Goal: Find specific page/section: Find specific page/section

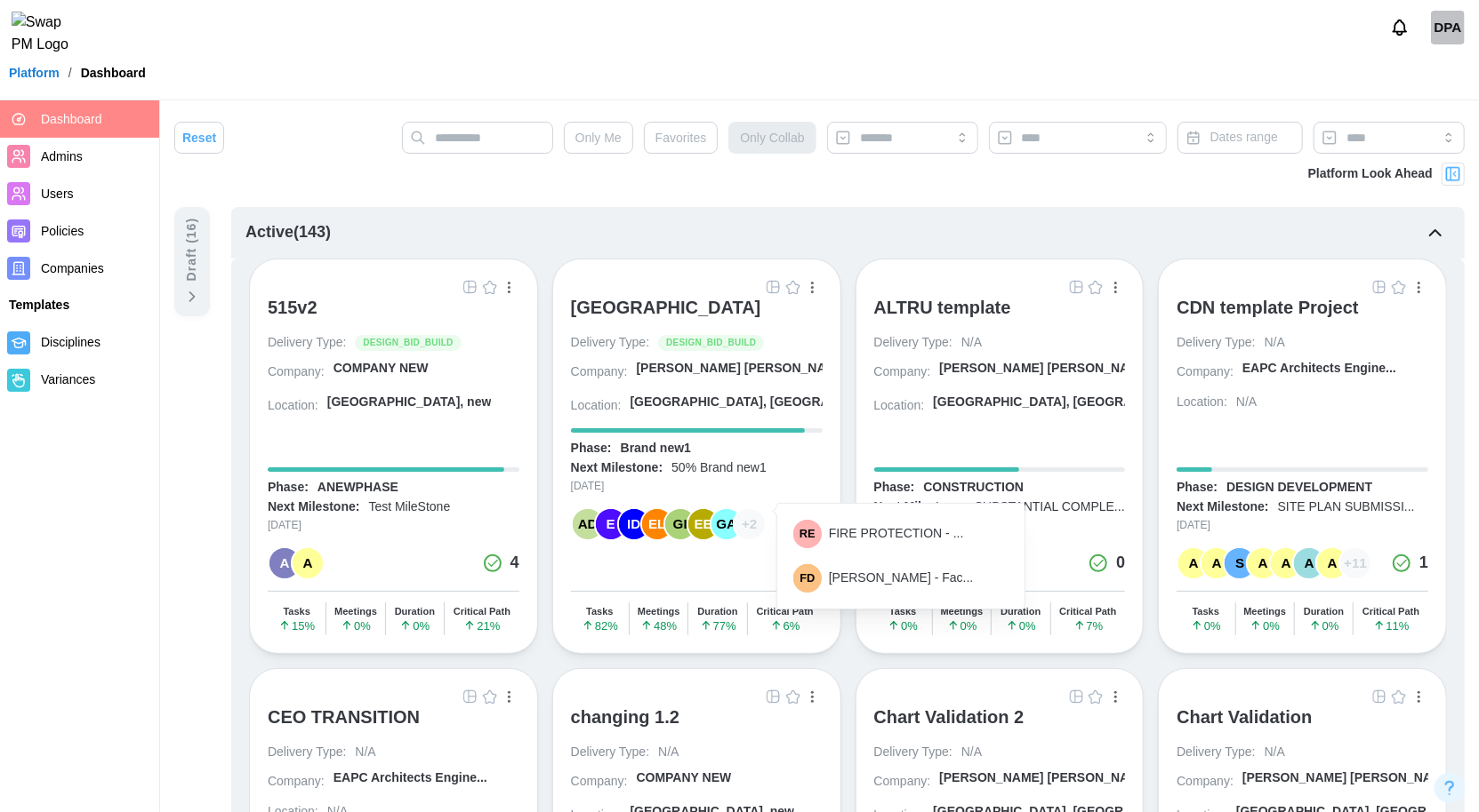
click at [814, 285] on button "button" at bounding box center [812, 287] width 19 height 19
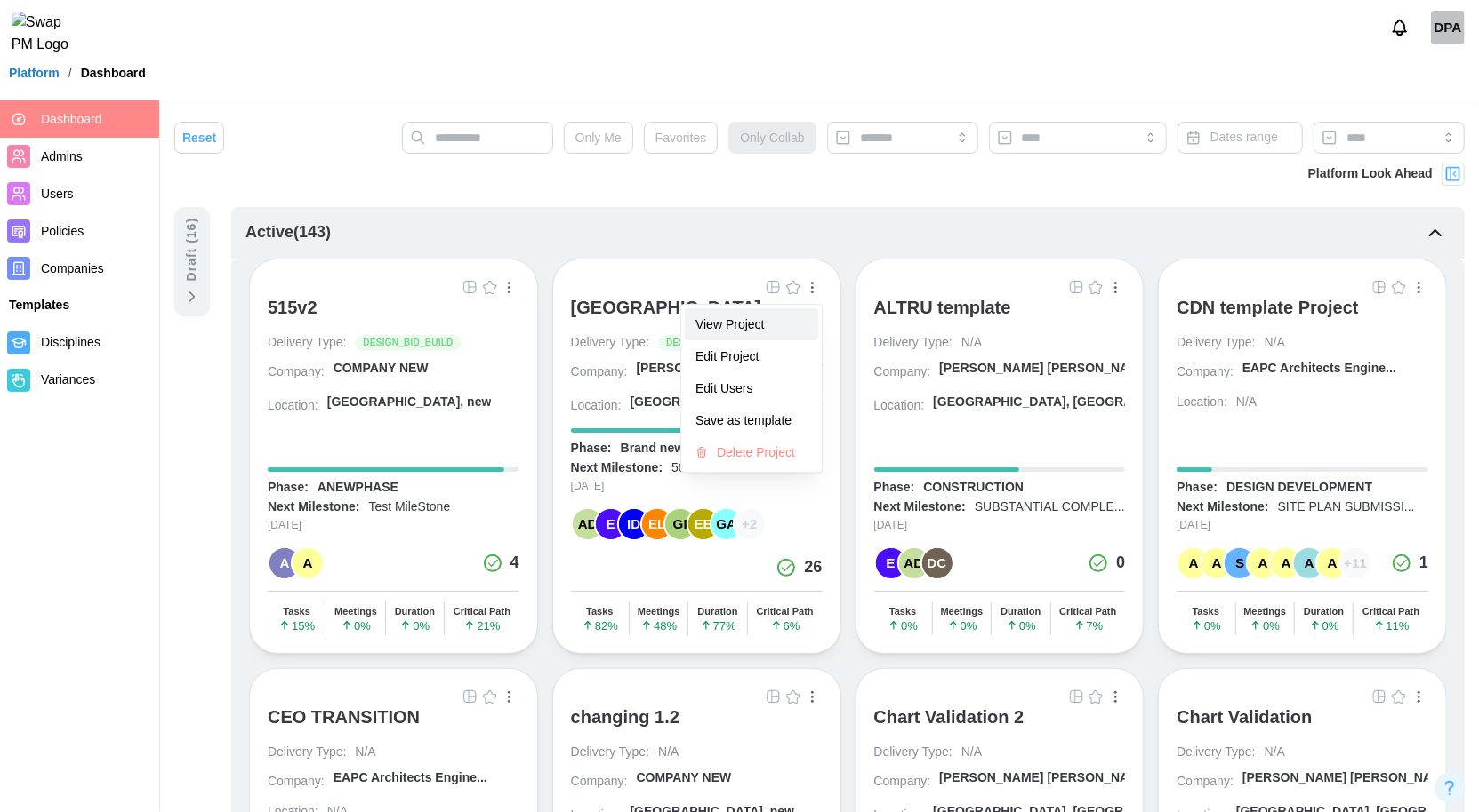
click at [779, 322] on div "View Project" at bounding box center [750, 324] width 112 height 15
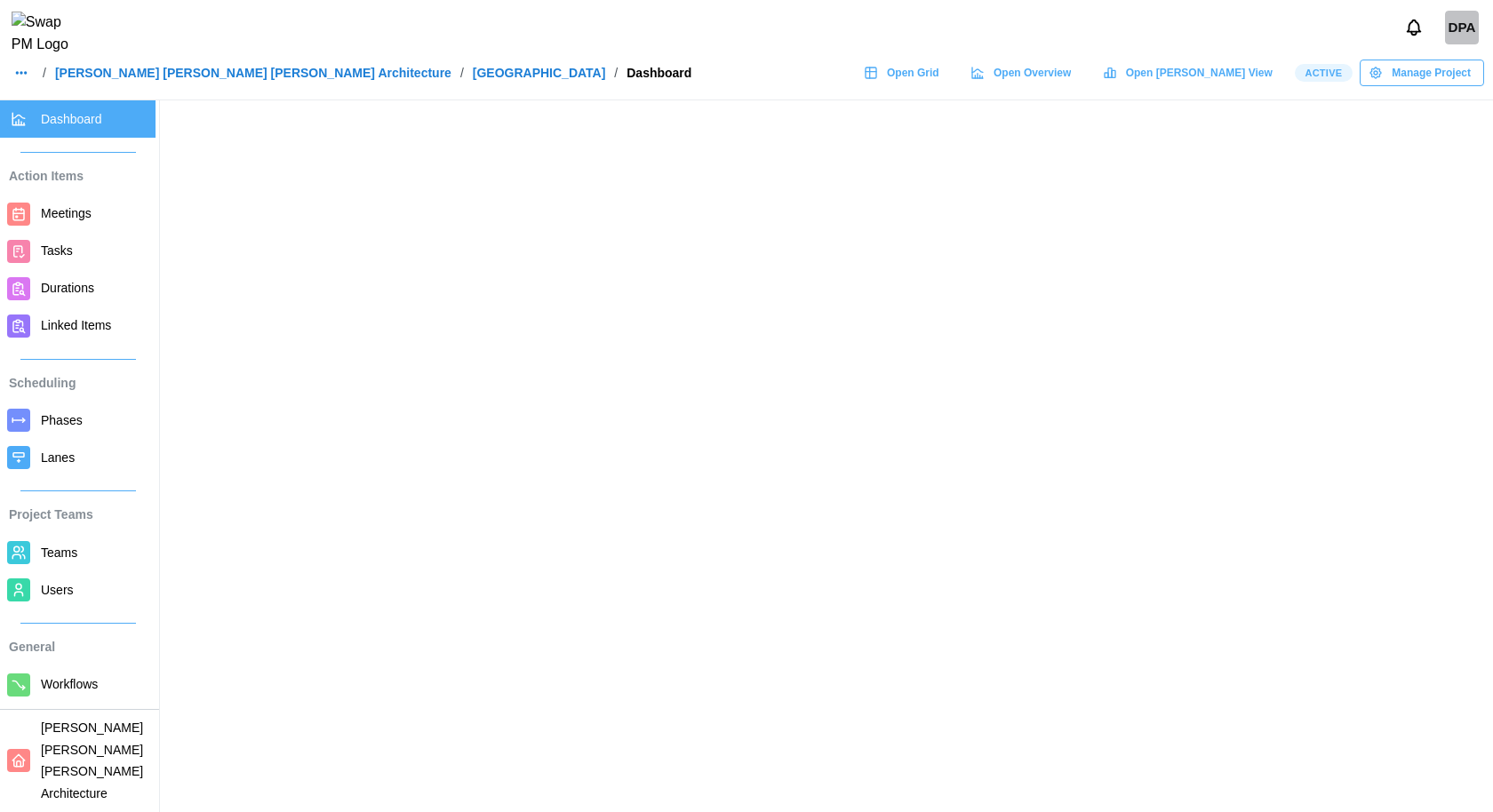
click at [1221, 78] on span "Open [PERSON_NAME] View" at bounding box center [1199, 73] width 146 height 25
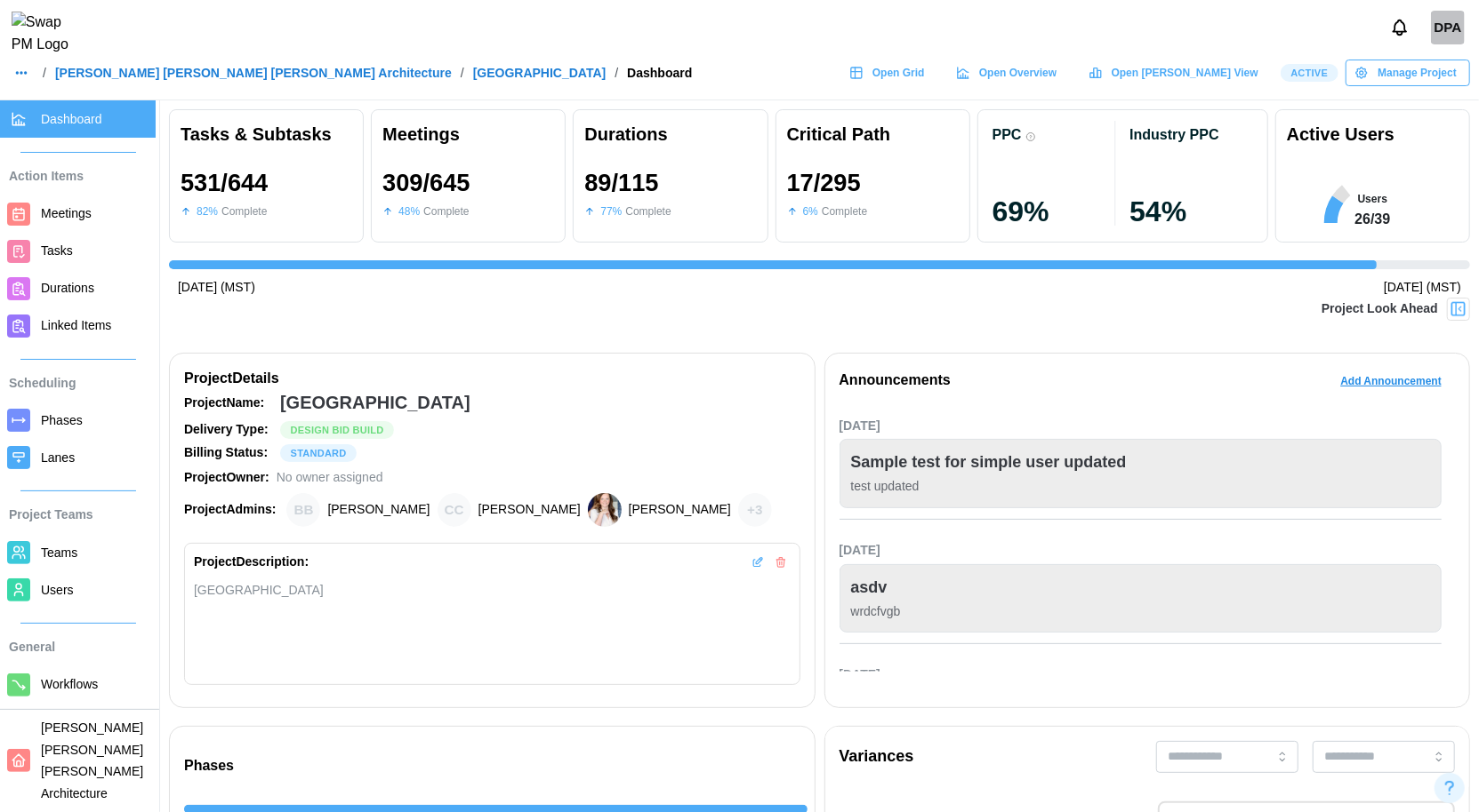
scroll to position [0, 14343]
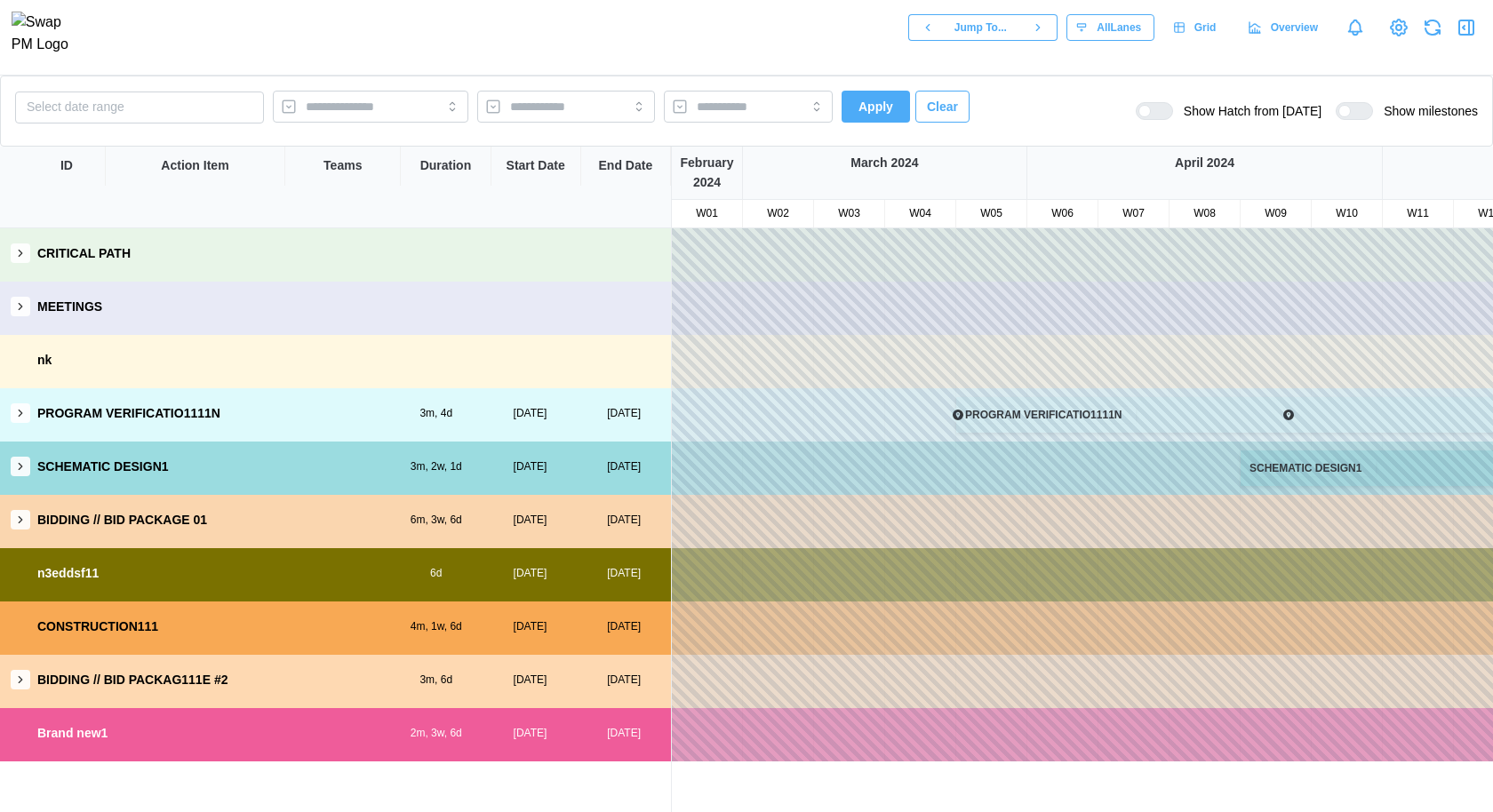
click at [18, 408] on icon "button" at bounding box center [20, 413] width 13 height 13
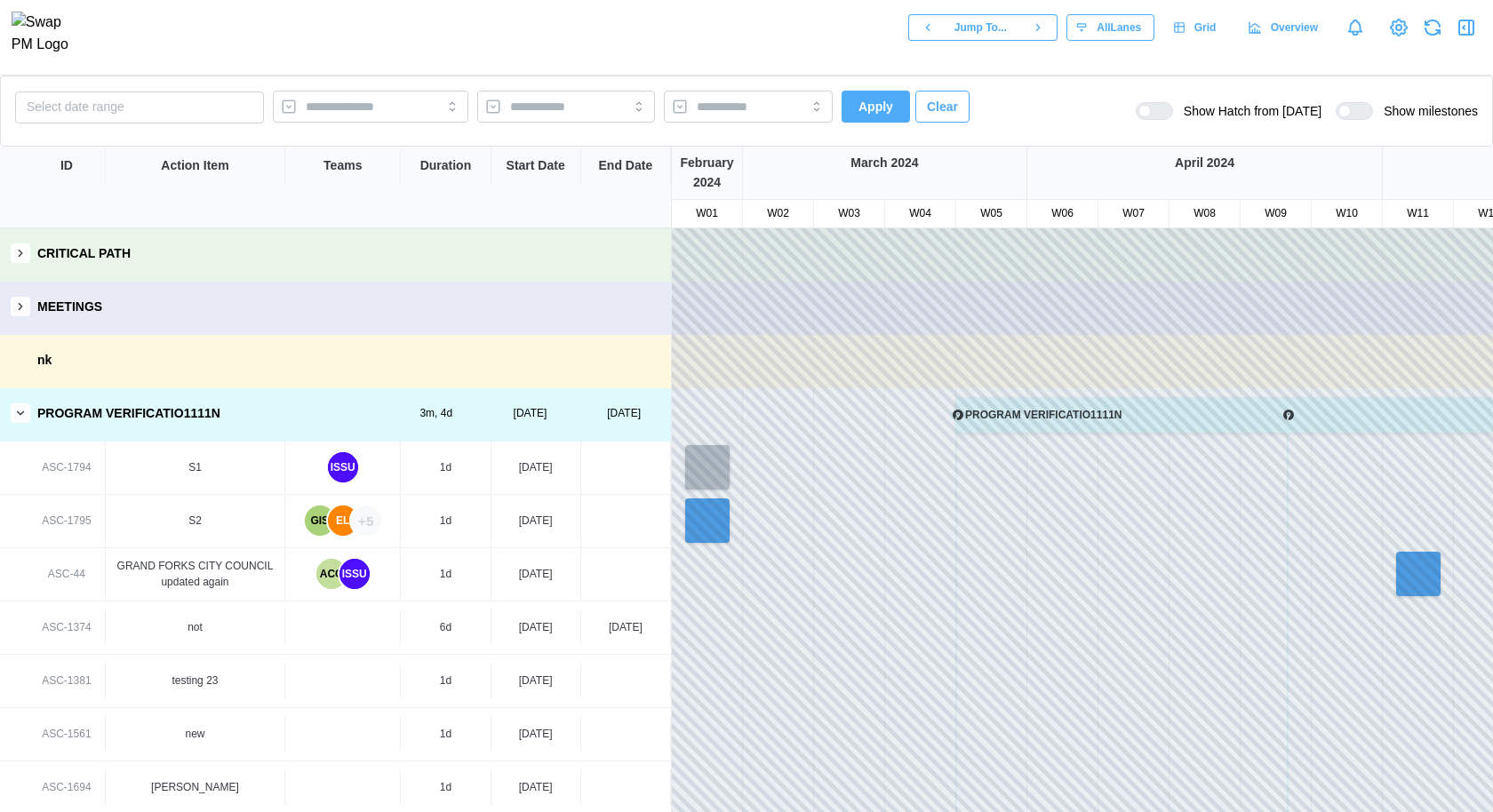
click at [318, 525] on div "GIS" at bounding box center [319, 520] width 30 height 30
click at [342, 515] on div "EL" at bounding box center [342, 520] width 30 height 30
click at [362, 518] on div "+5" at bounding box center [366, 520] width 30 height 30
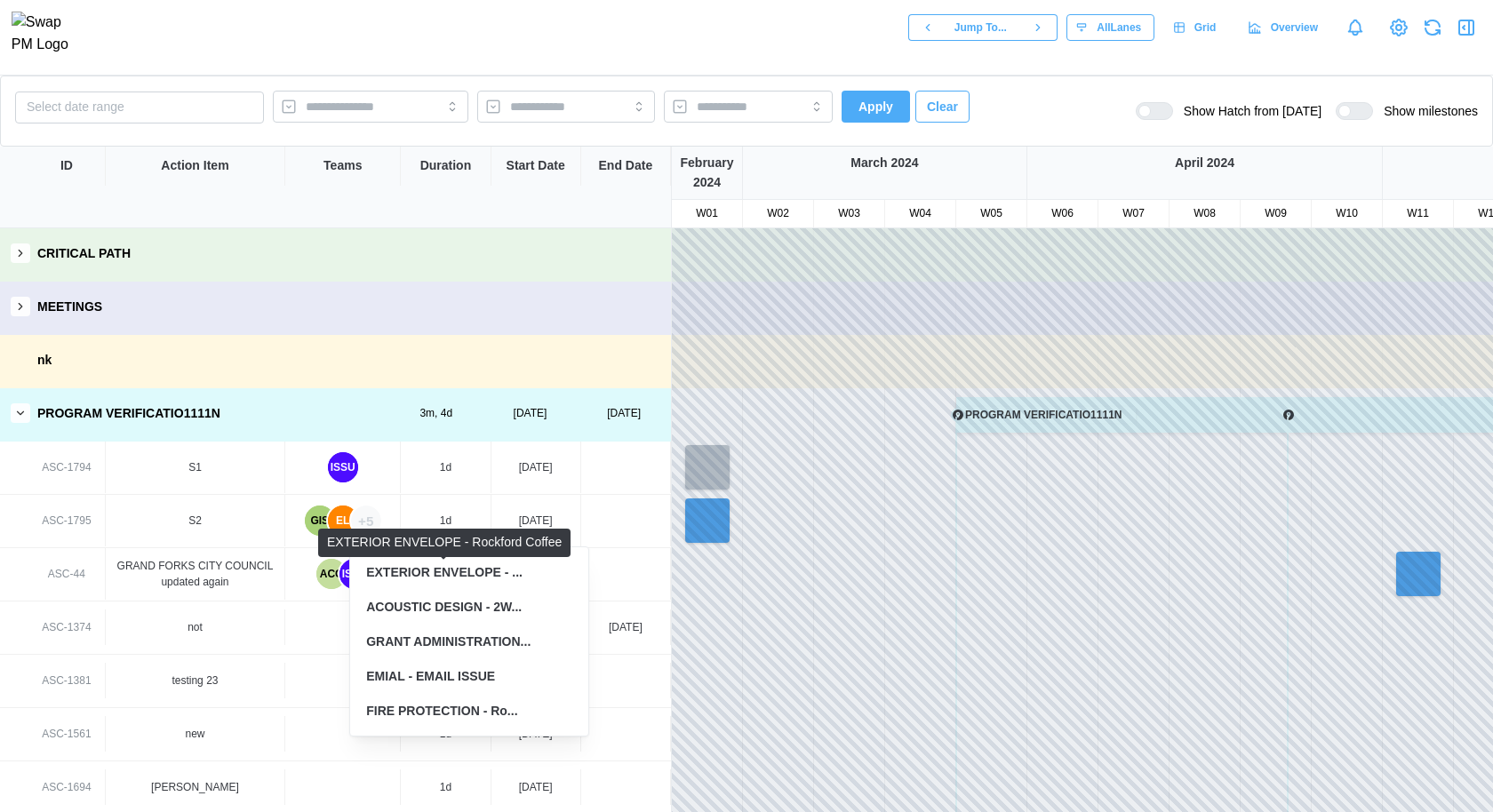
click at [427, 573] on div "EXTERIOR ENVELOPE - ..." at bounding box center [443, 573] width 156 height 19
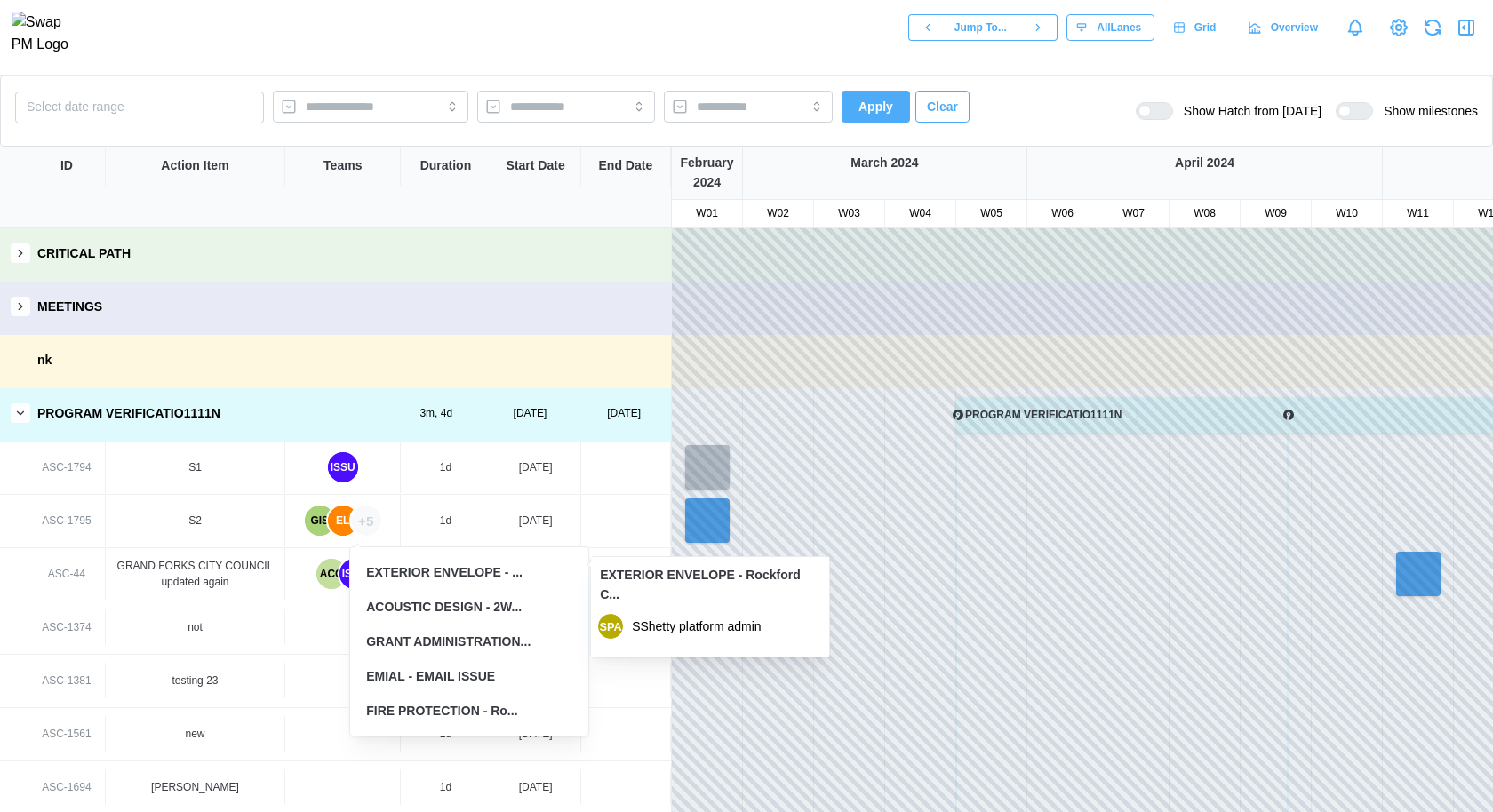
click at [460, 610] on div "ACOUSTIC DESIGN - 2W..." at bounding box center [443, 608] width 155 height 19
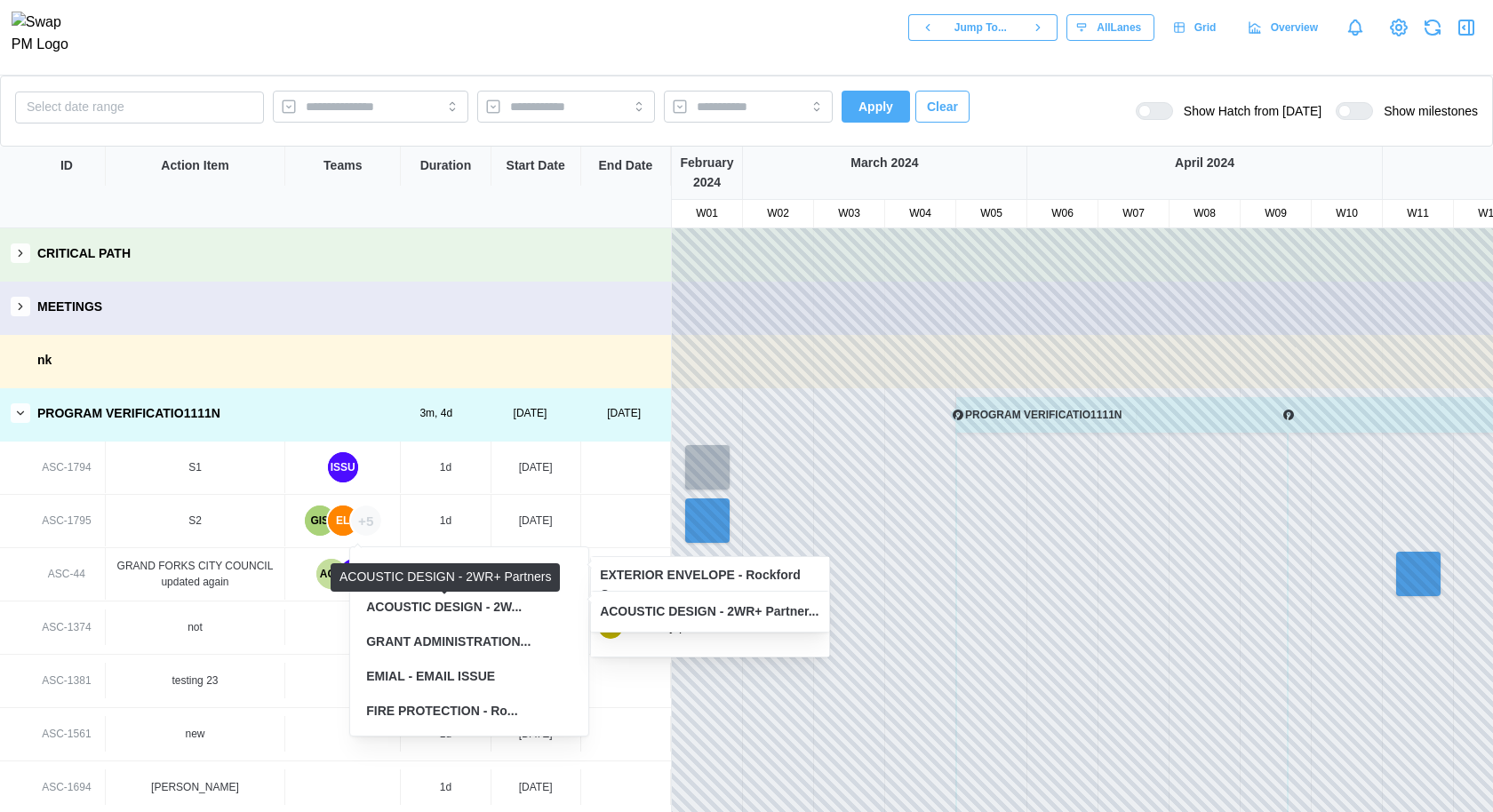
click at [469, 605] on div "ACOUSTIC DESIGN - 2W..." at bounding box center [443, 608] width 155 height 19
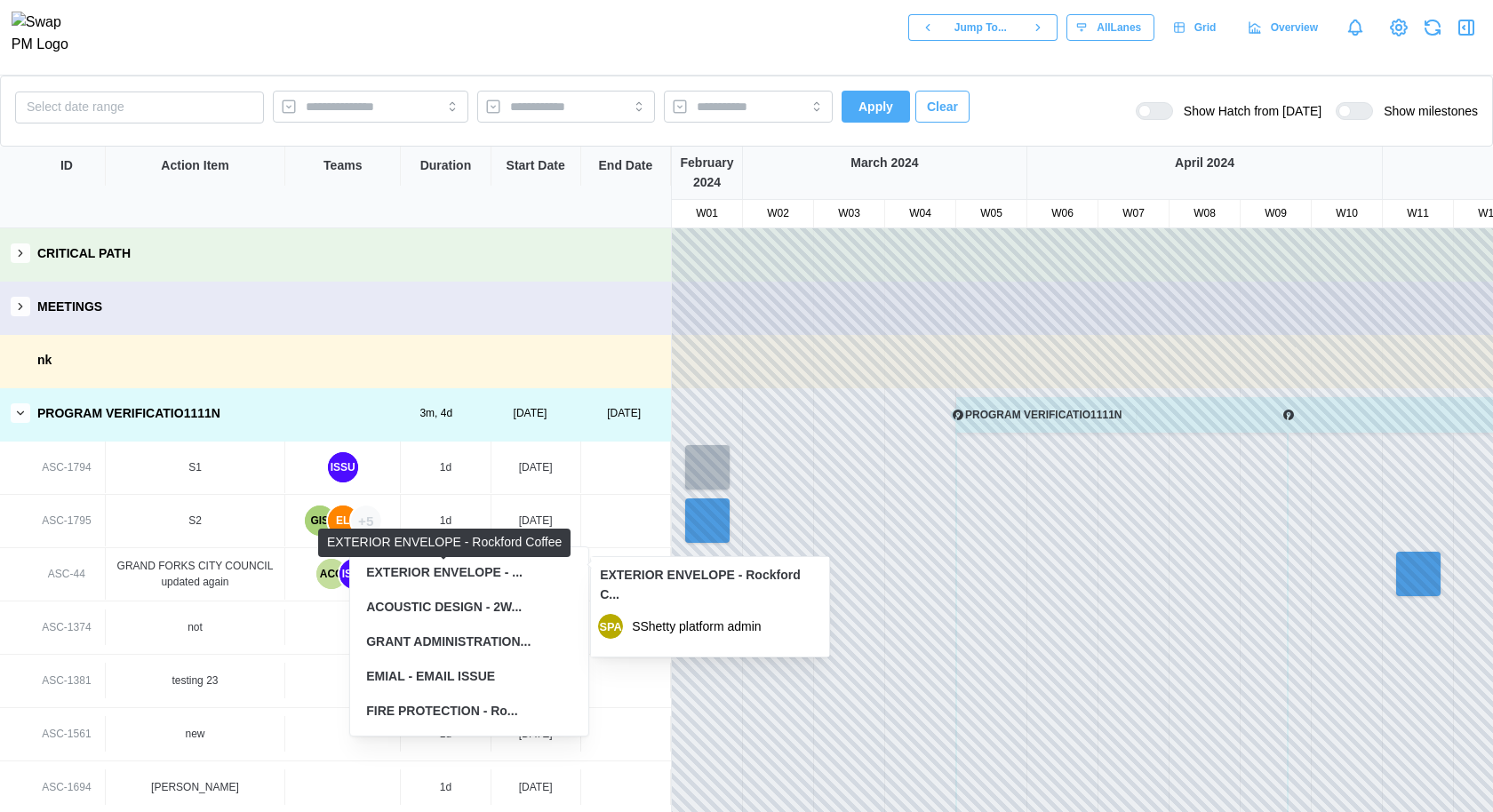
click at [474, 578] on div "EXTERIOR ENVELOPE - ..." at bounding box center [443, 573] width 156 height 19
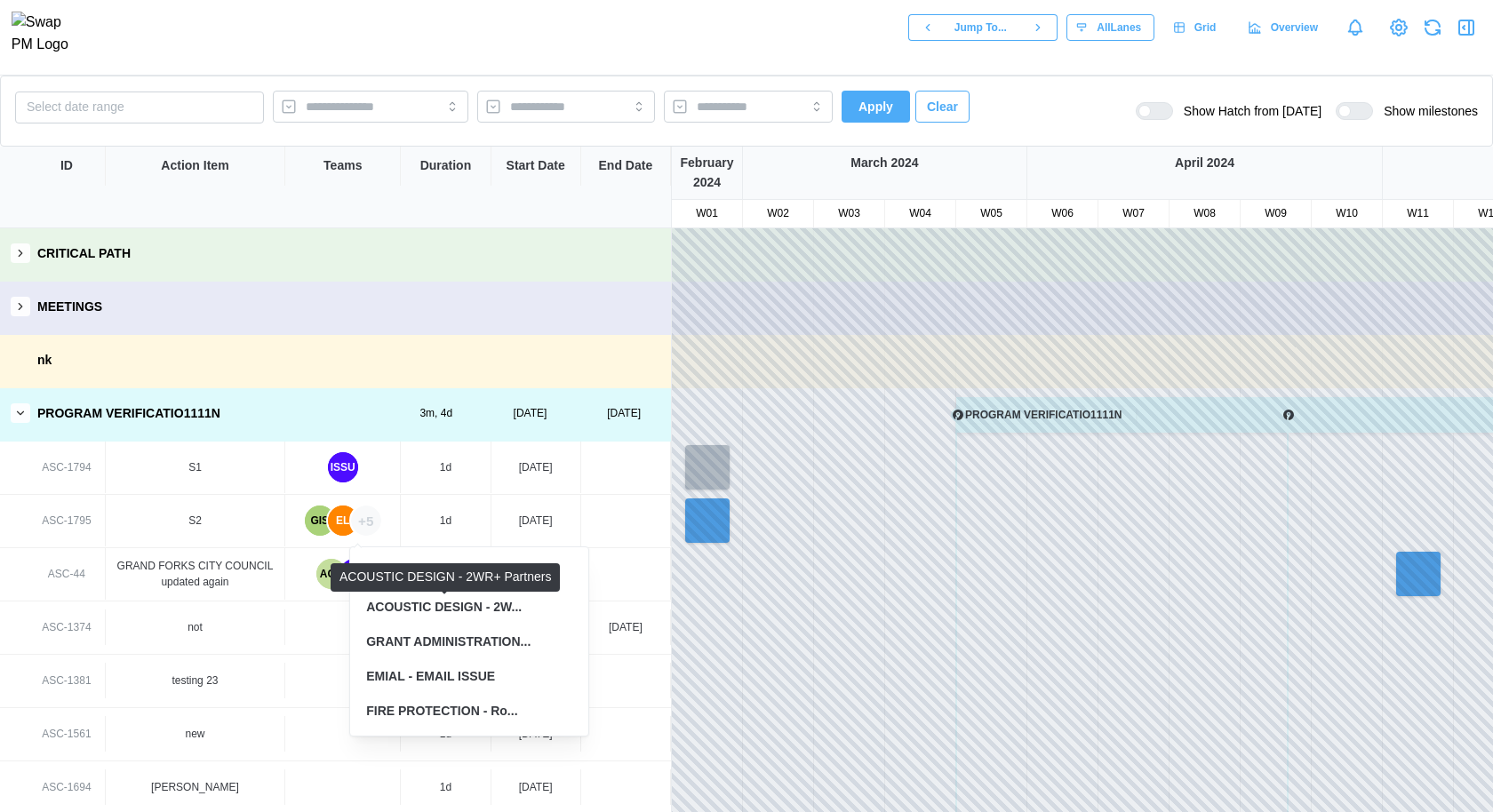
click at [493, 616] on div "ACOUSTIC DESIGN - 2W..." at bounding box center [443, 608] width 155 height 19
click at [355, 423] on div "PROGRAM VERIFICATIO1111N 3m, 4d 25 Mar, 2024 28 Jun, 2024" at bounding box center [336, 413] width 671 height 50
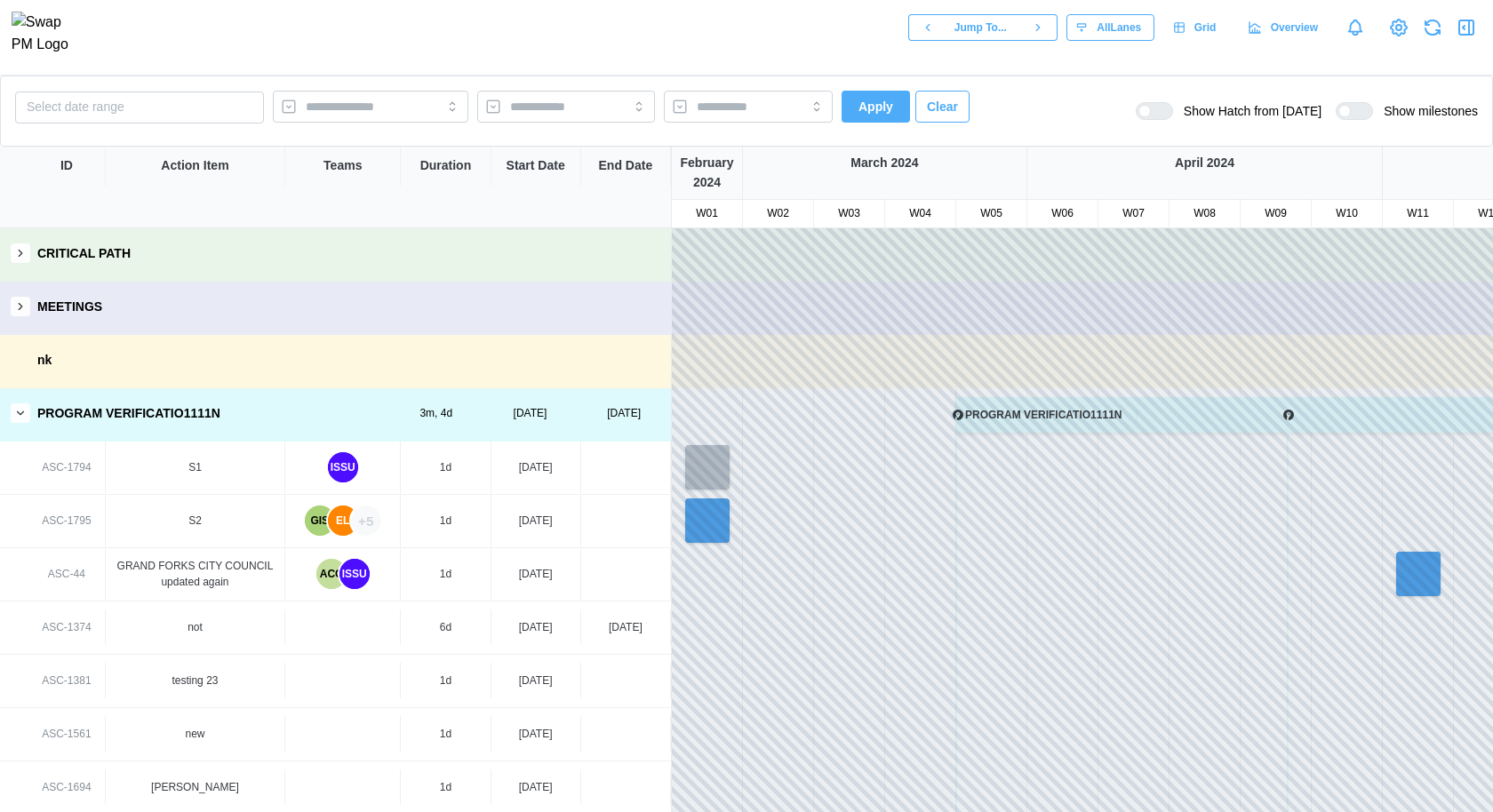
click at [369, 525] on div "+5" at bounding box center [366, 520] width 30 height 30
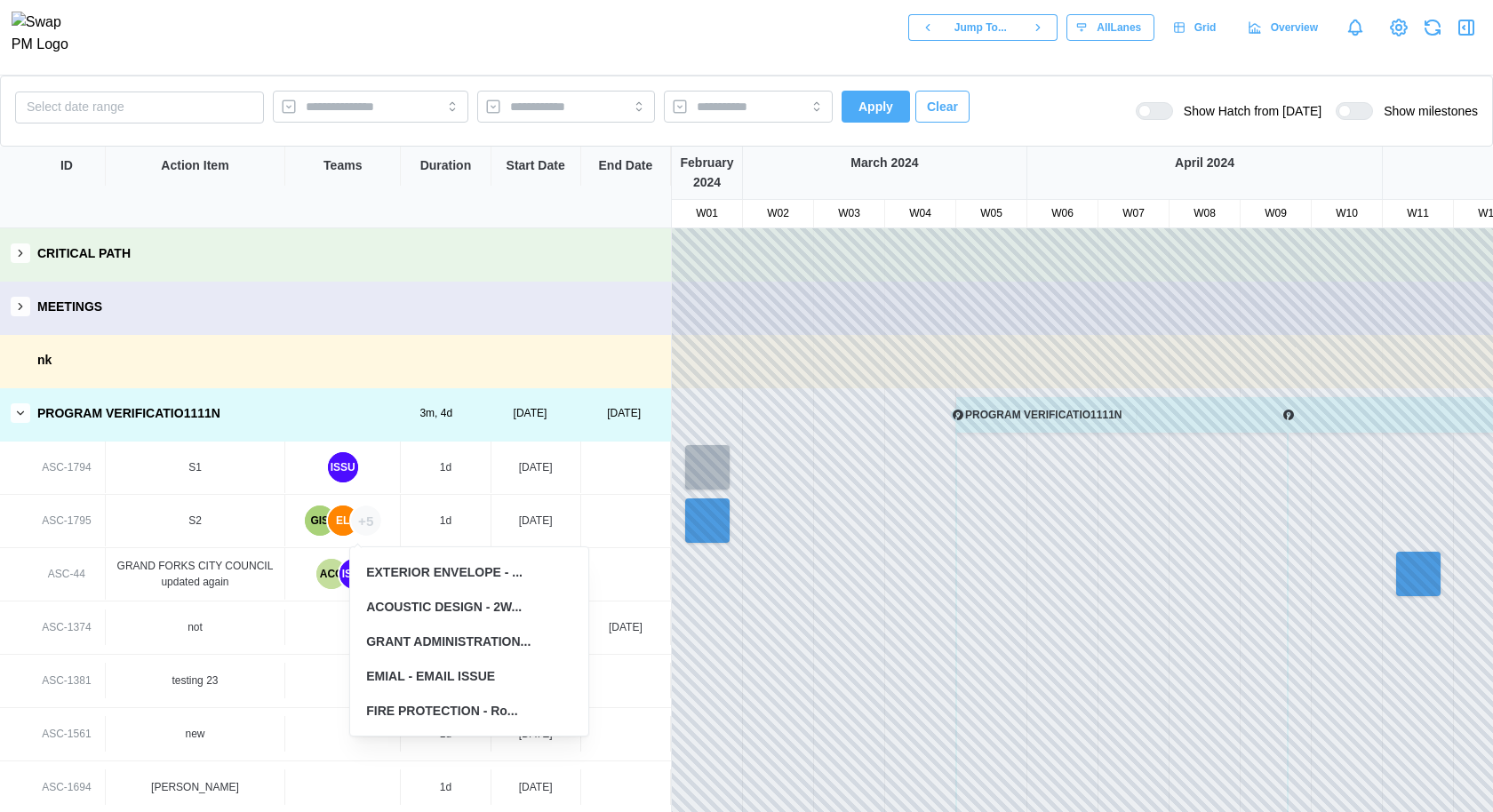
click at [509, 583] on div "EXTERIOR ENVELOPE - ..." at bounding box center [469, 573] width 220 height 33
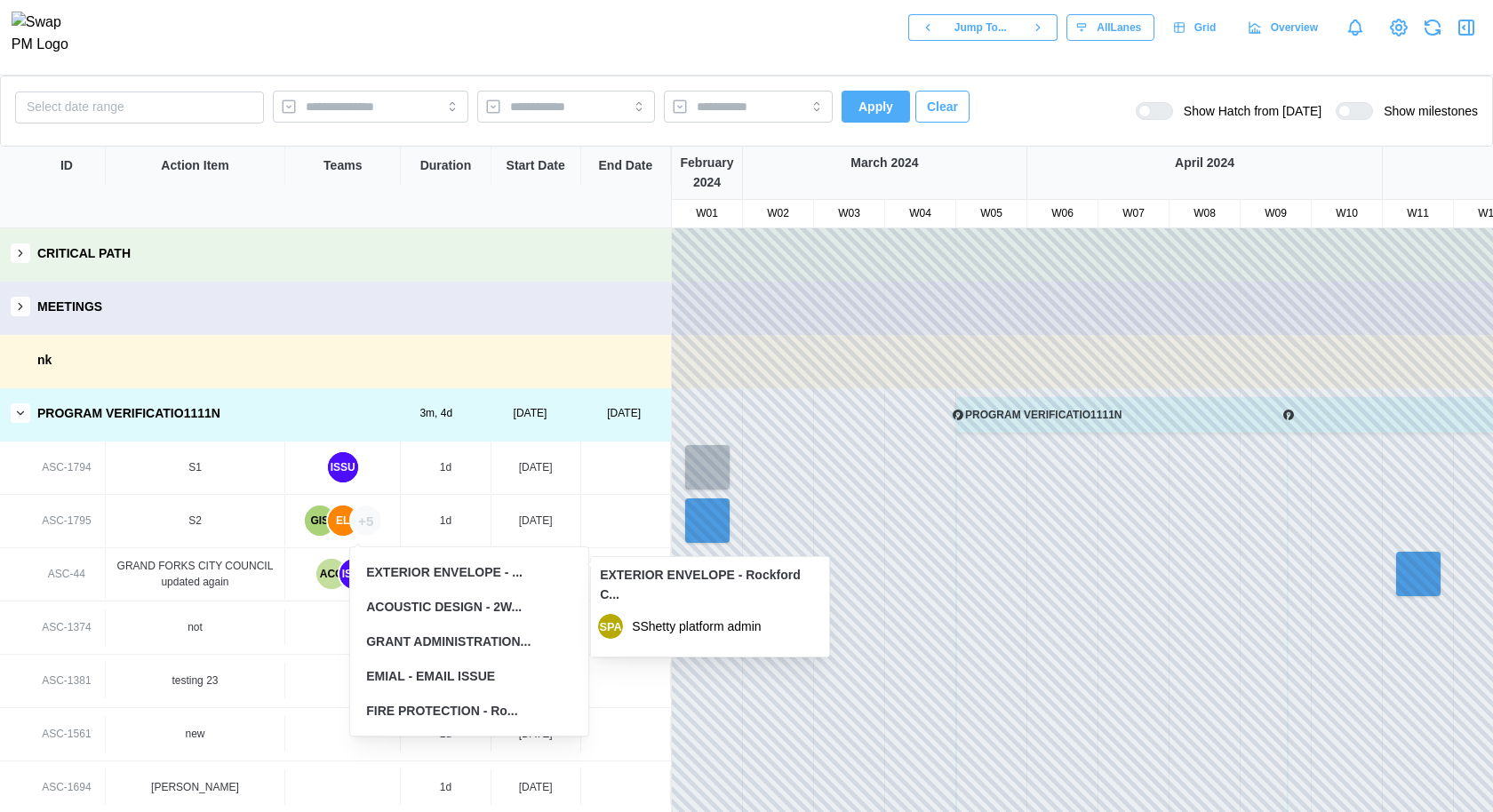
click at [536, 585] on div "EXTERIOR ENVELOPE - ..." at bounding box center [469, 573] width 220 height 33
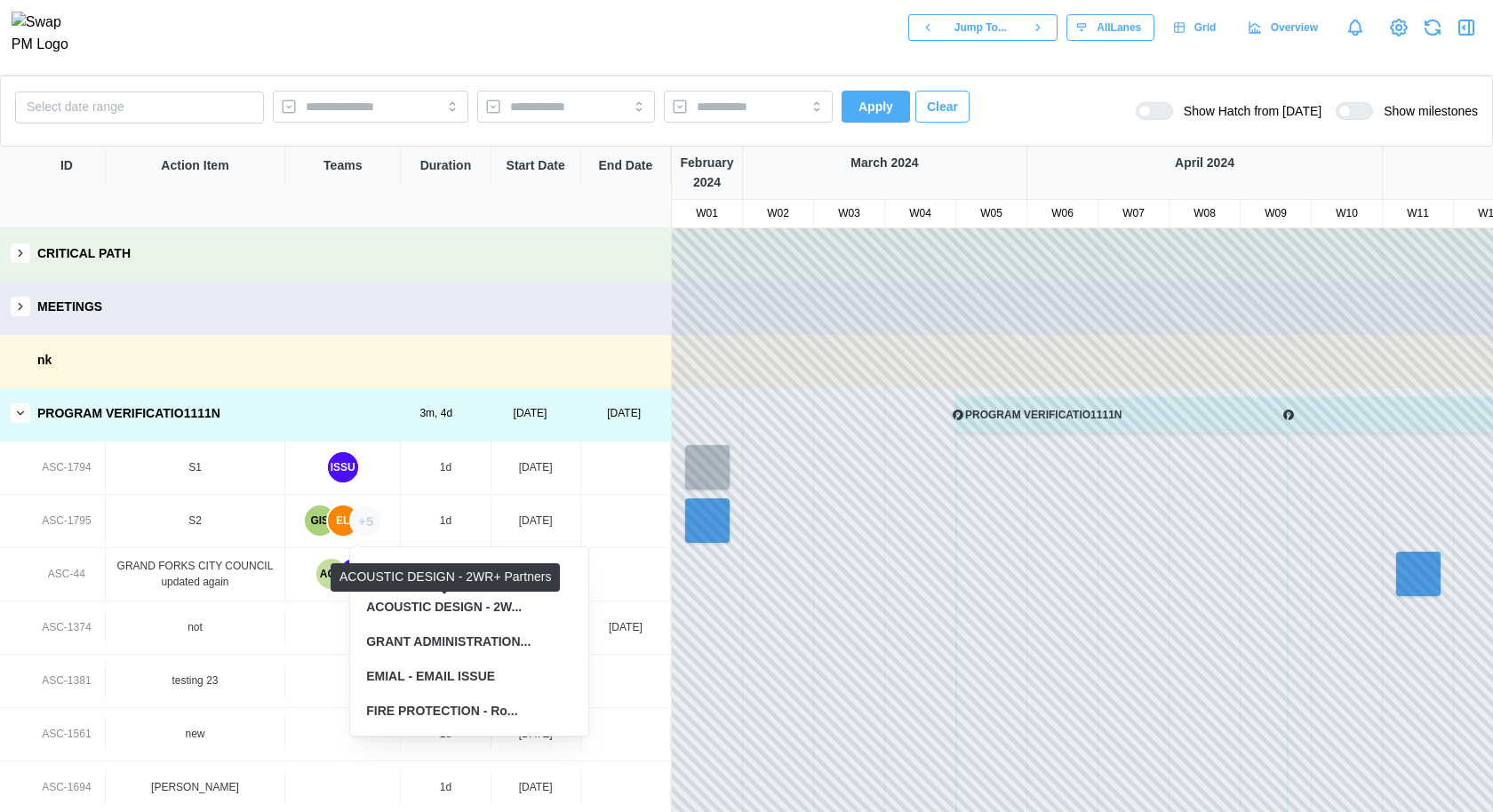
click at [493, 616] on div "ACOUSTIC DESIGN - 2W..." at bounding box center [443, 608] width 155 height 19
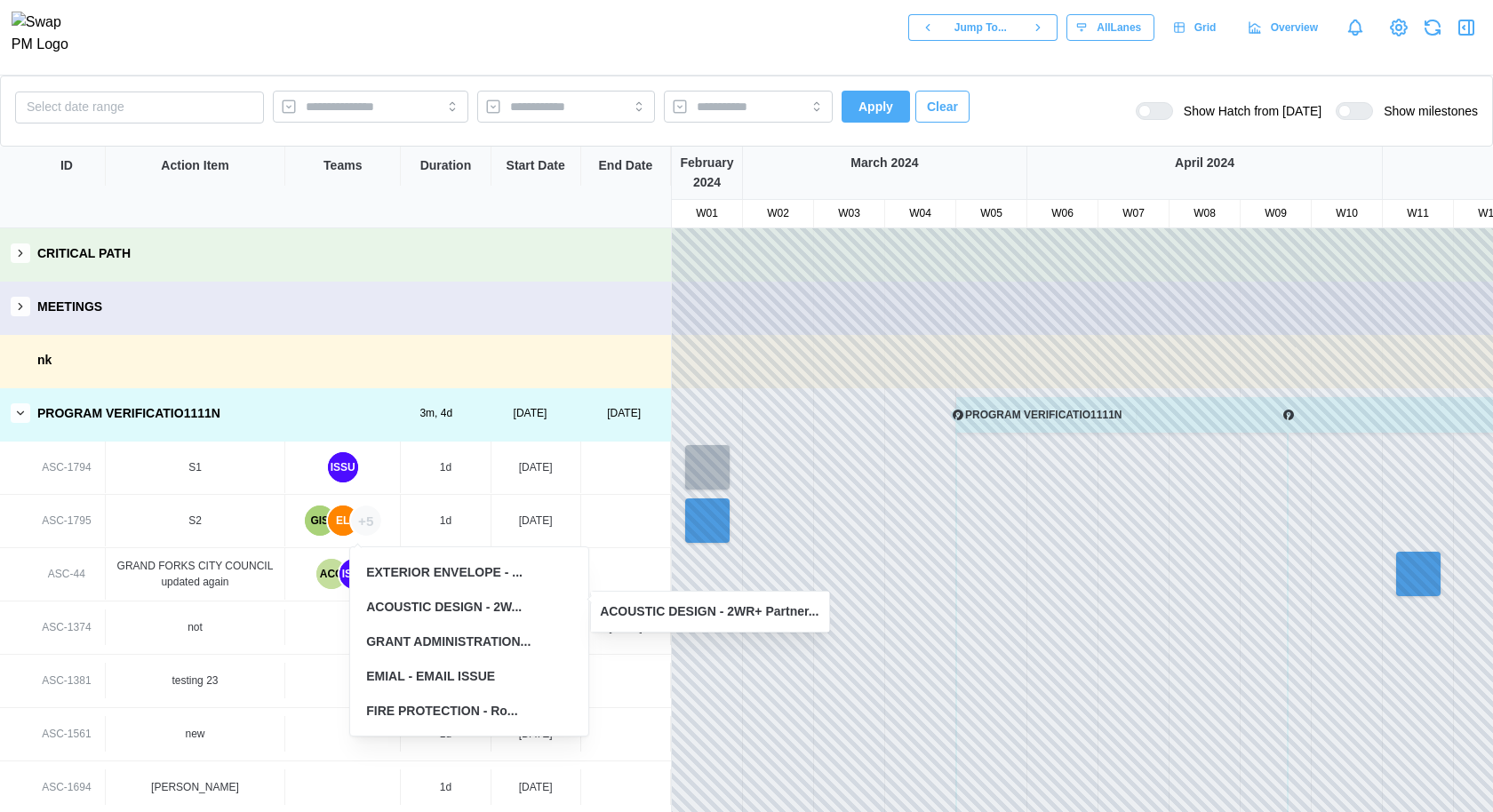
click at [508, 655] on div "GRANT ADMINISTRATION..." at bounding box center [469, 642] width 220 height 33
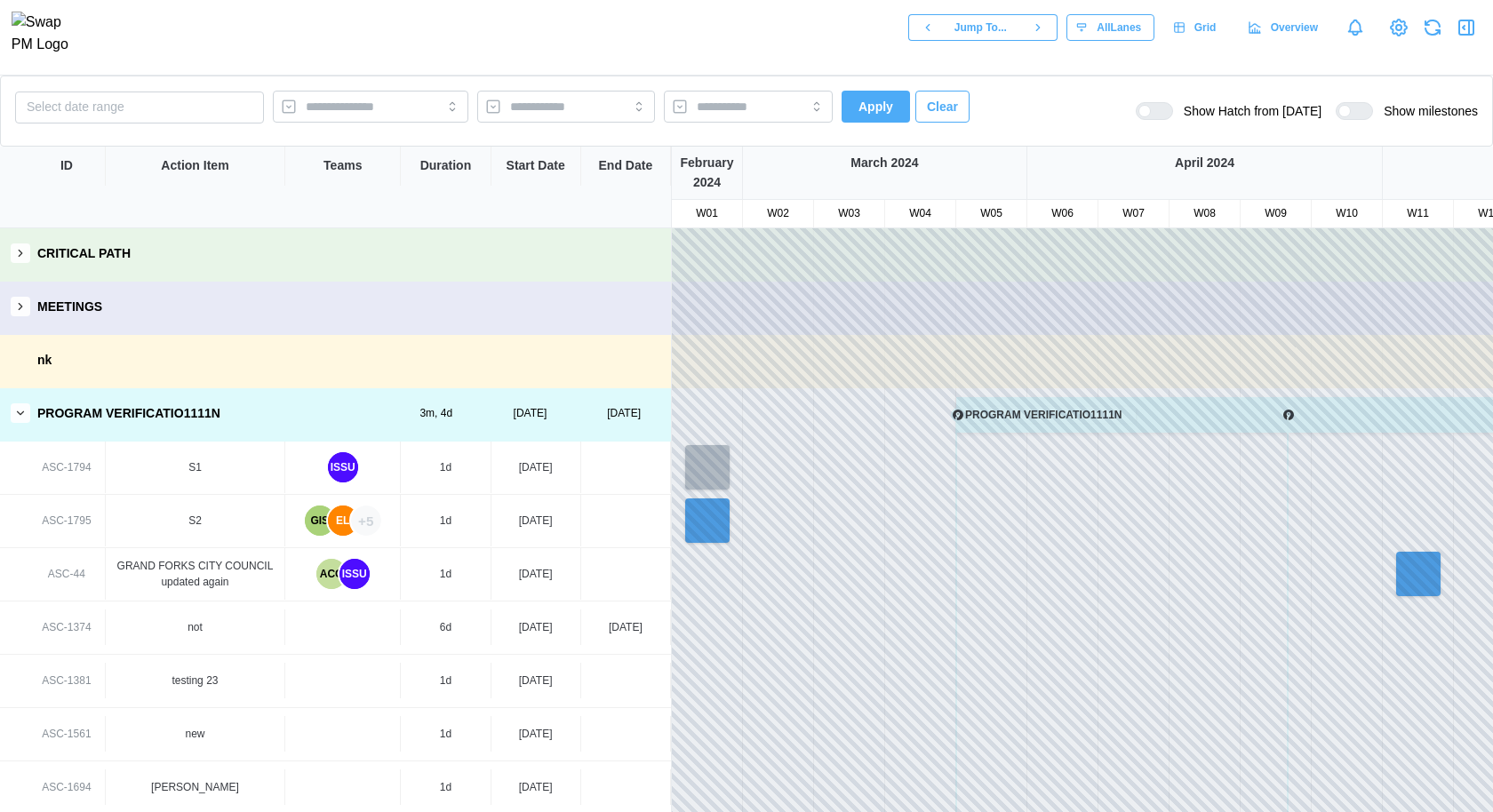
click at [310, 529] on div "GIS" at bounding box center [319, 520] width 30 height 30
click at [369, 518] on div "+5" at bounding box center [366, 520] width 30 height 30
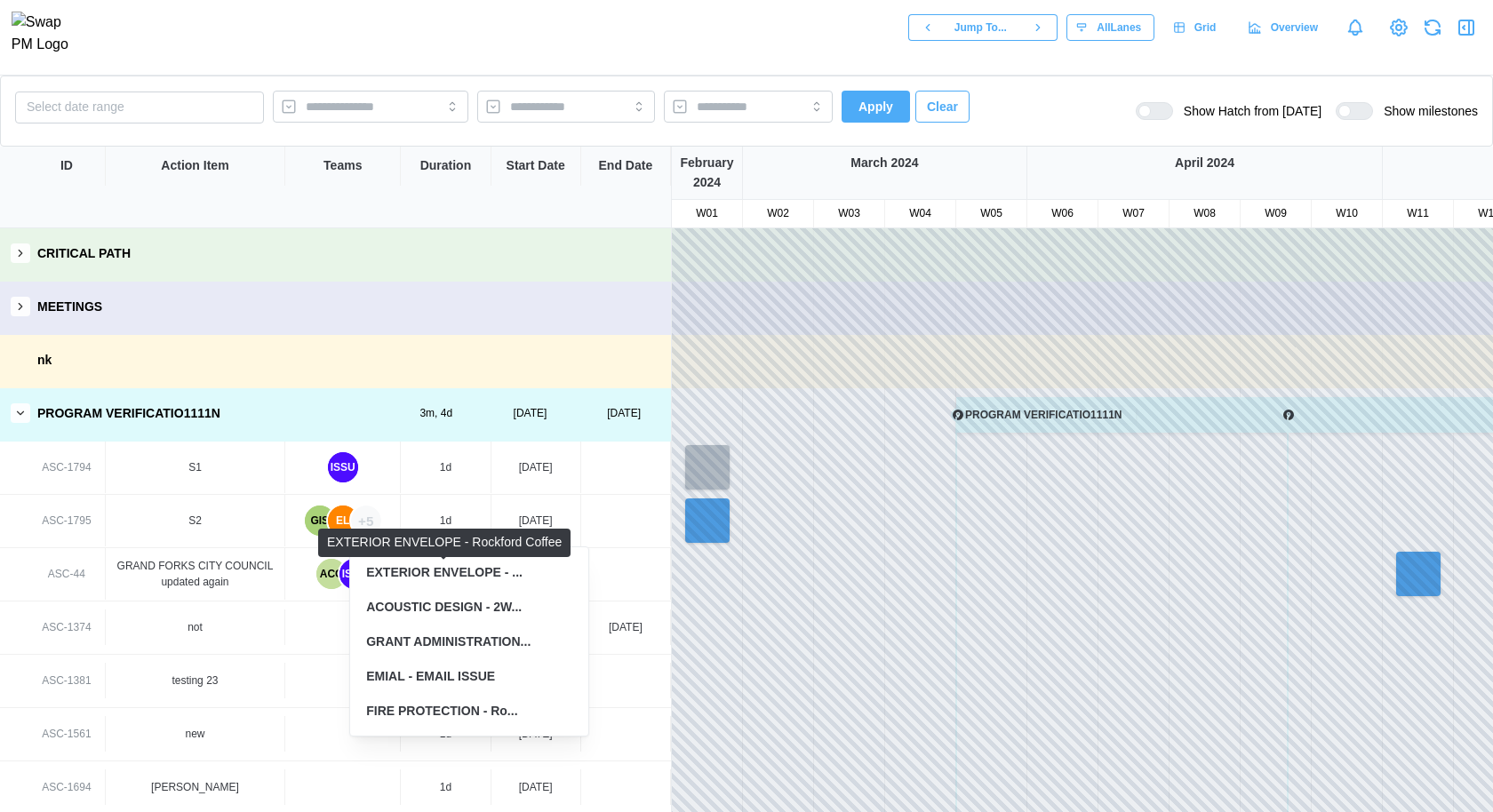
click at [464, 578] on div "EXTERIOR ENVELOPE - ..." at bounding box center [443, 573] width 156 height 19
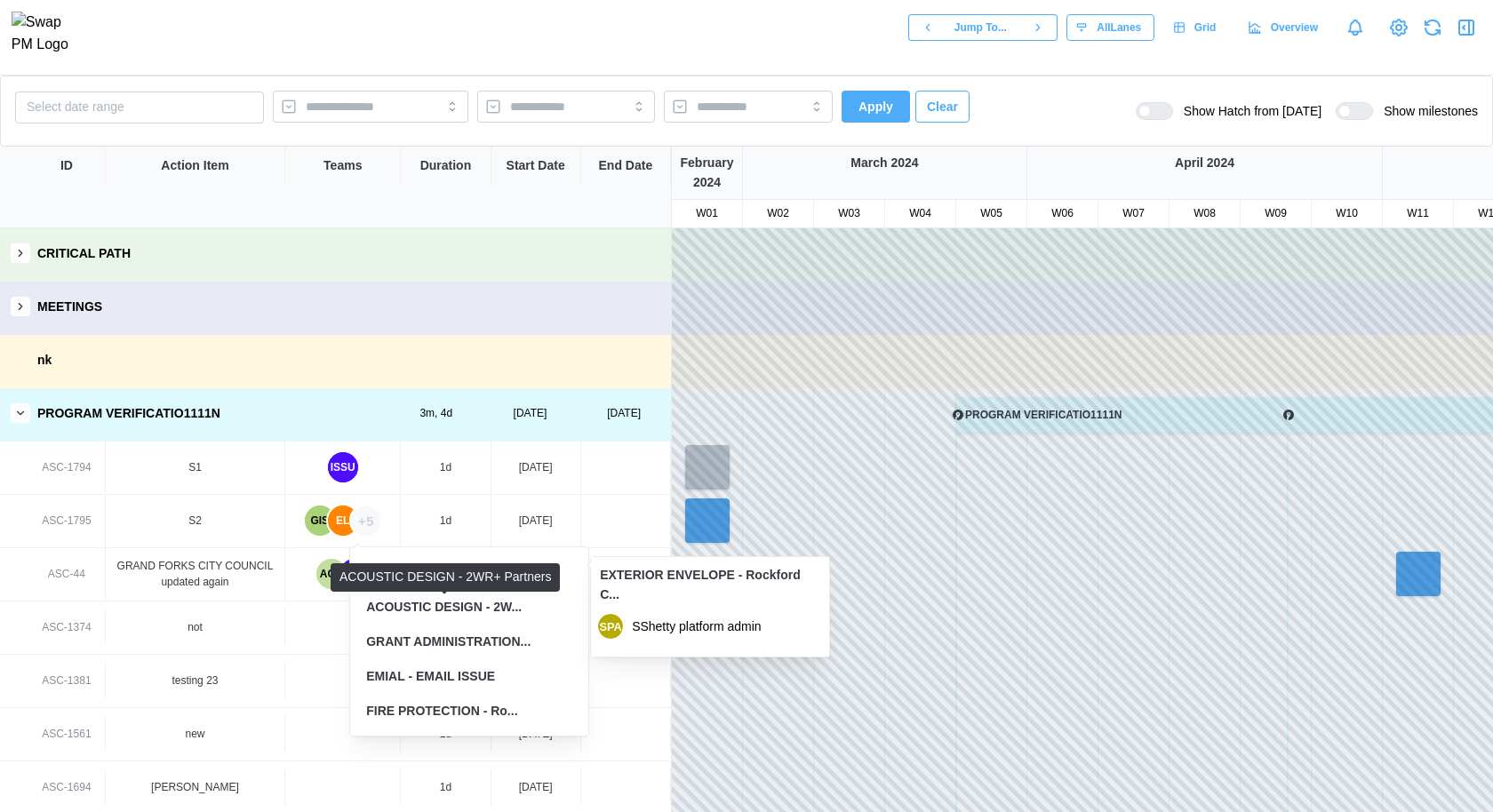
click at [472, 617] on div "ACOUSTIC DESIGN - 2W..." at bounding box center [469, 607] width 220 height 33
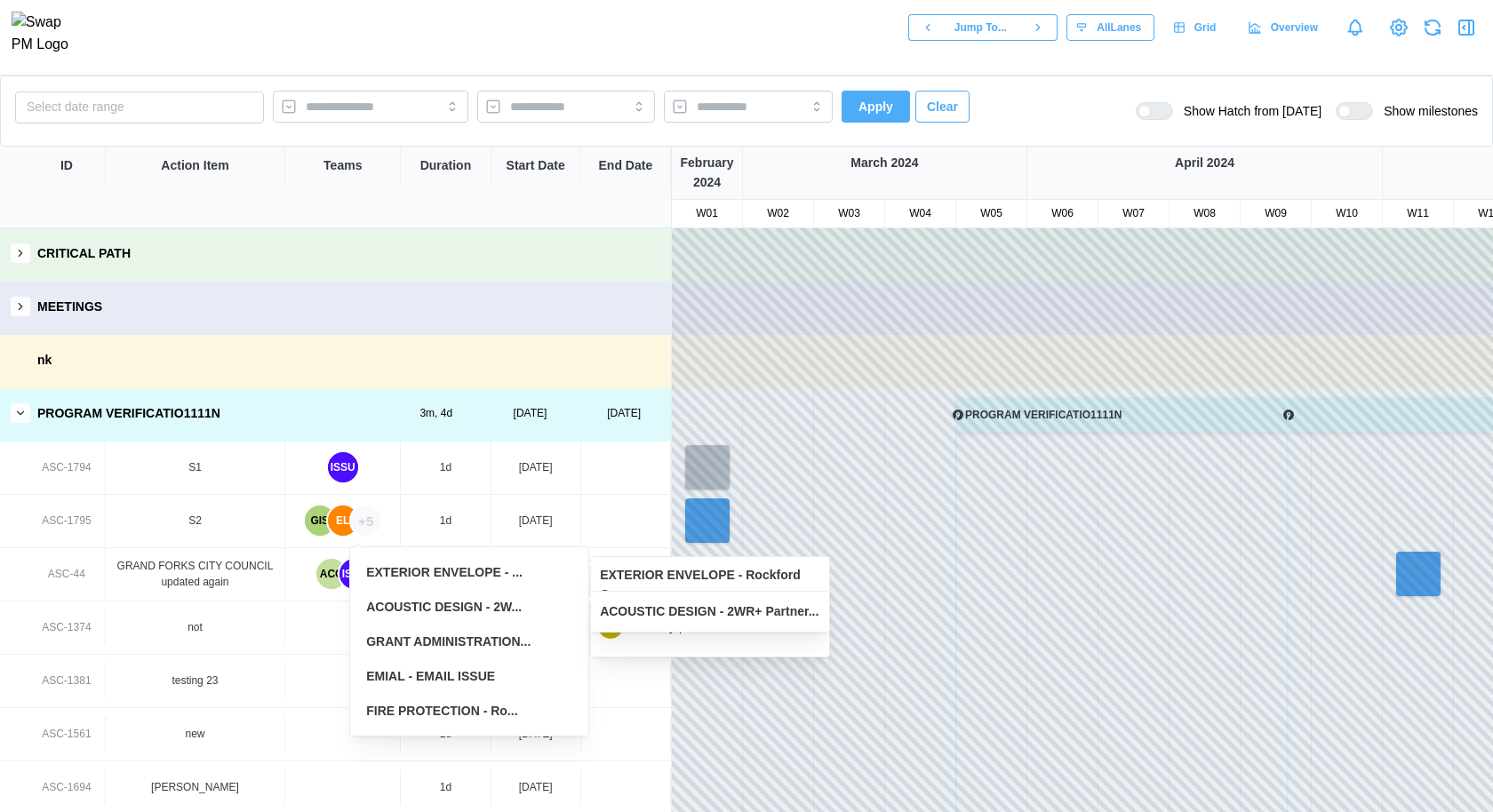
click at [471, 653] on div "GRANT ADMINISTRATION..." at bounding box center [469, 642] width 220 height 33
click at [465, 690] on div "EMIAL - EMAIL ISSUE" at bounding box center [469, 677] width 220 height 33
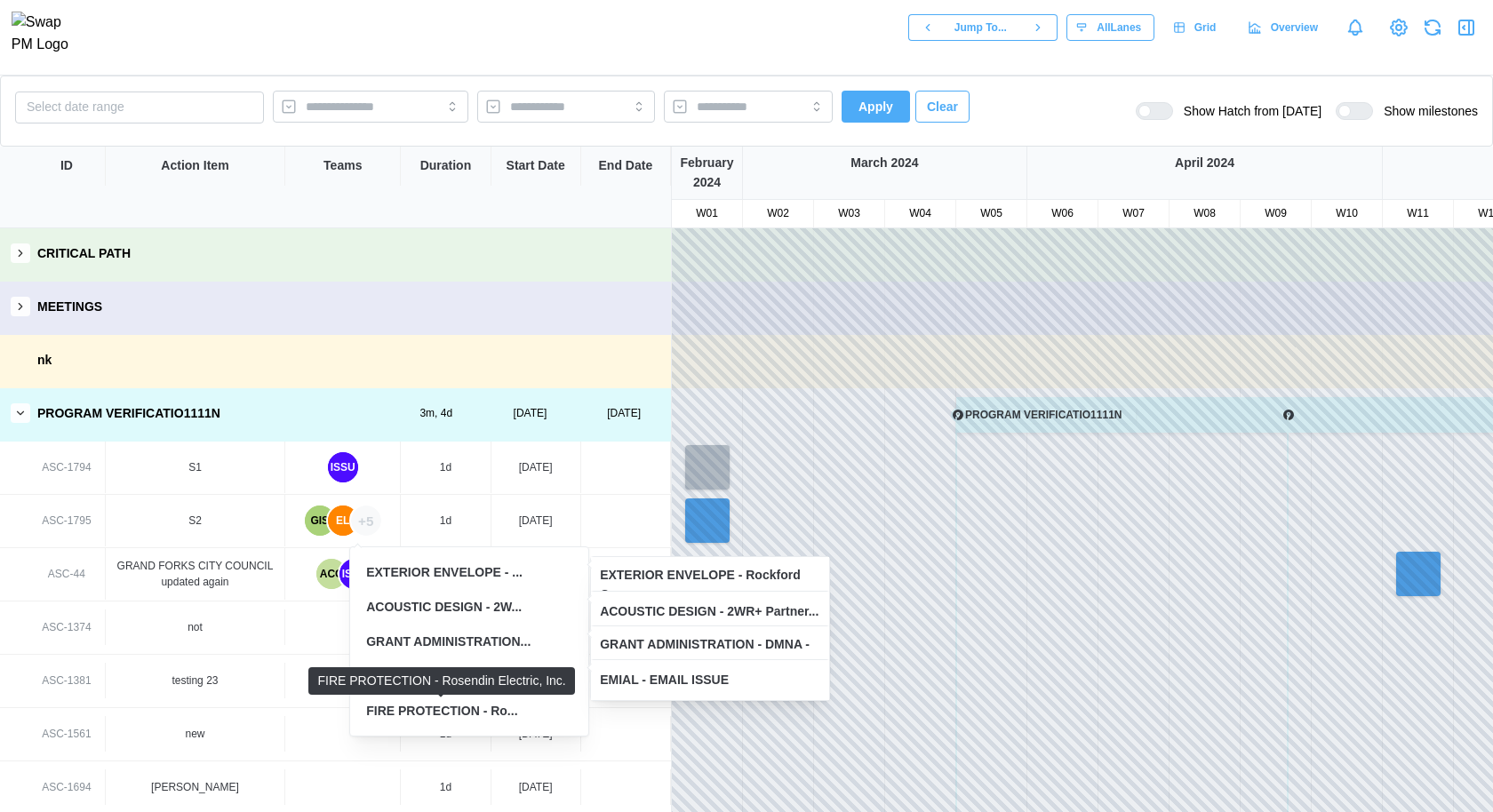
click at [465, 713] on div "FIRE PROTECTION - Ro..." at bounding box center [441, 712] width 151 height 19
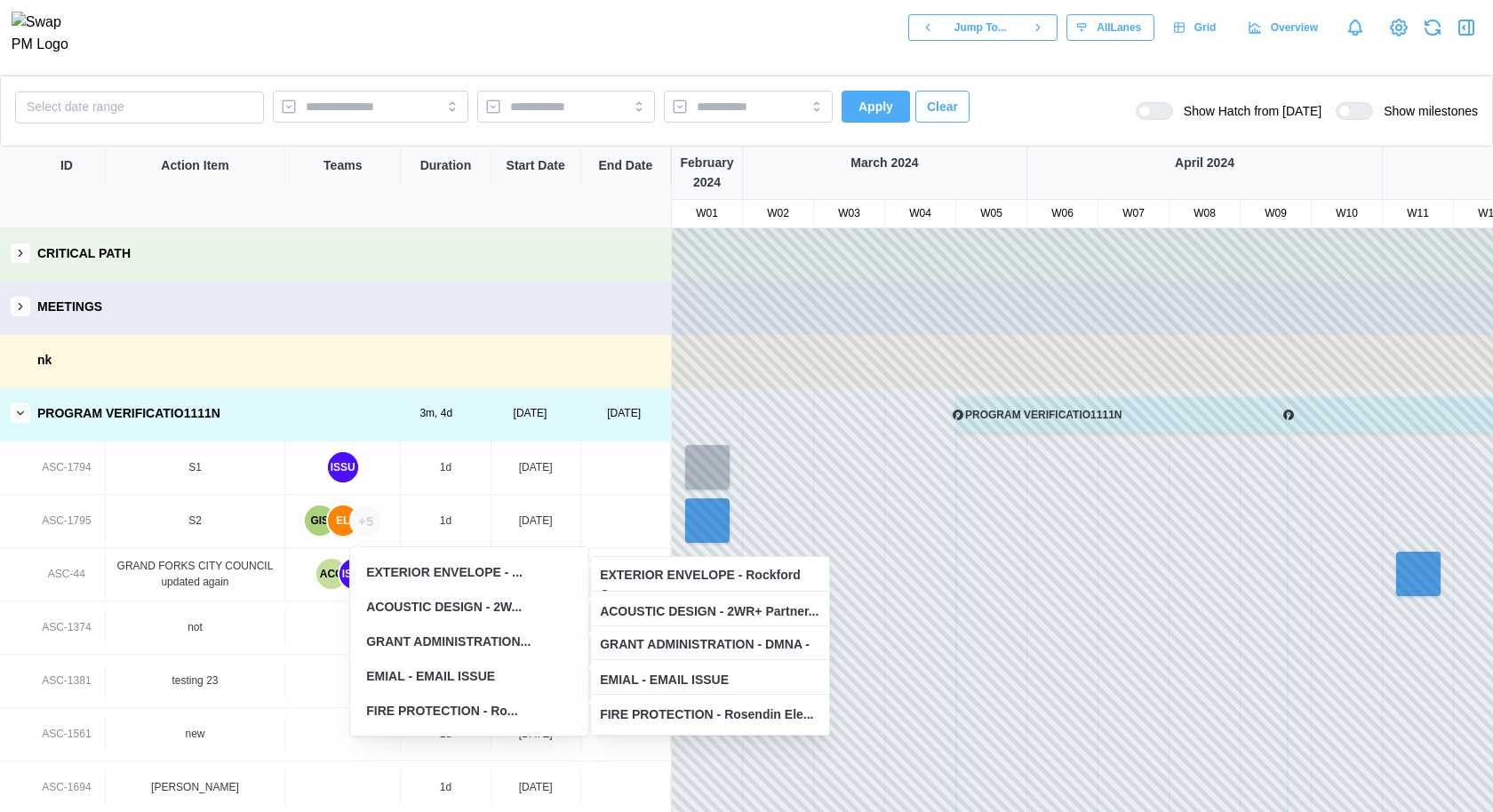
click at [473, 678] on div "EMIAL - EMAIL ISSUE" at bounding box center [430, 677] width 129 height 19
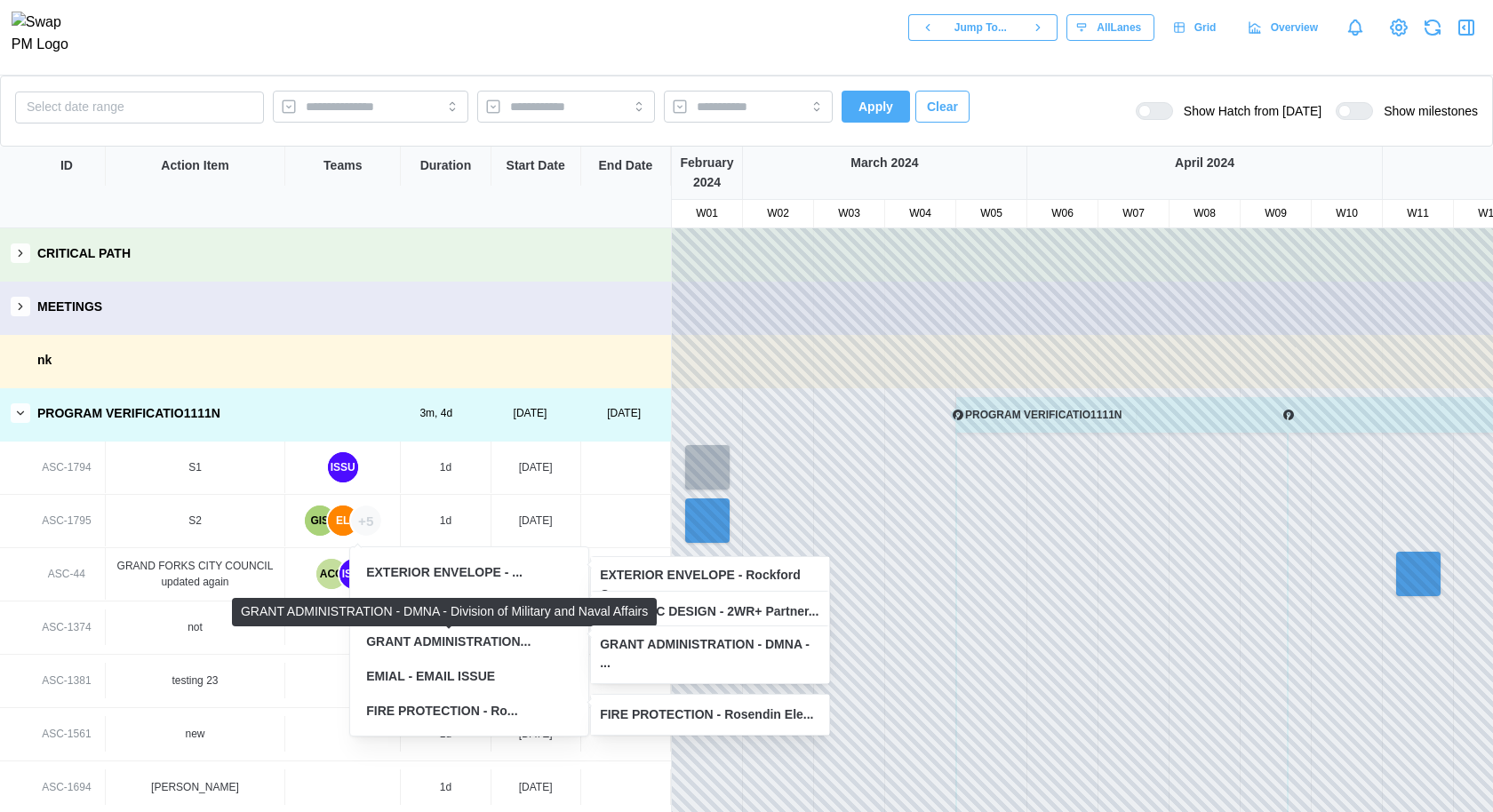
click at [472, 634] on div "GRANT ADMINISTRATION..." at bounding box center [447, 642] width 164 height 19
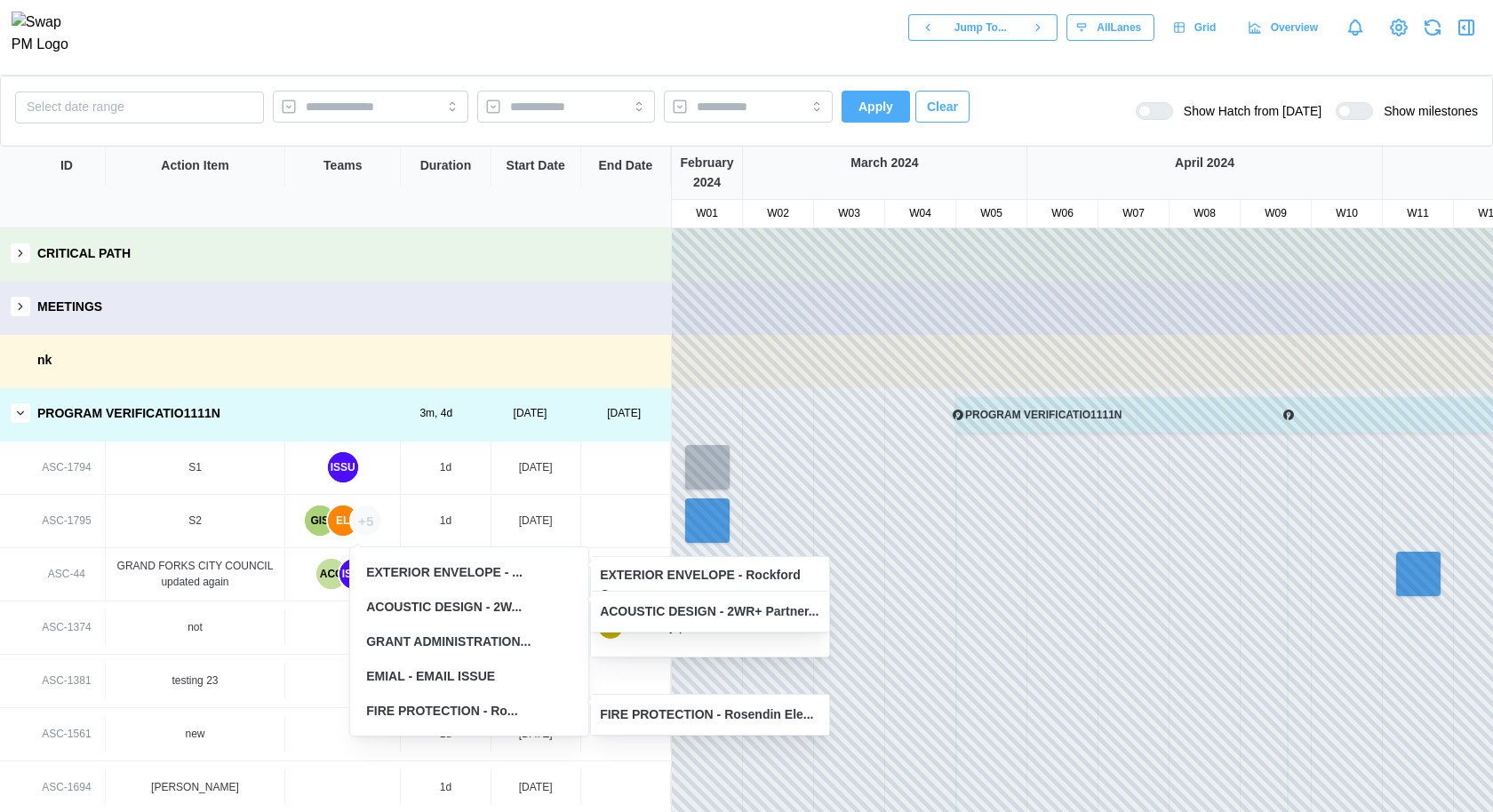
click at [473, 589] on div "EXTERIOR ENVELOPE - ..." at bounding box center [469, 573] width 220 height 33
click at [471, 628] on div "GRANT ADMINISTRATION..." at bounding box center [469, 642] width 220 height 33
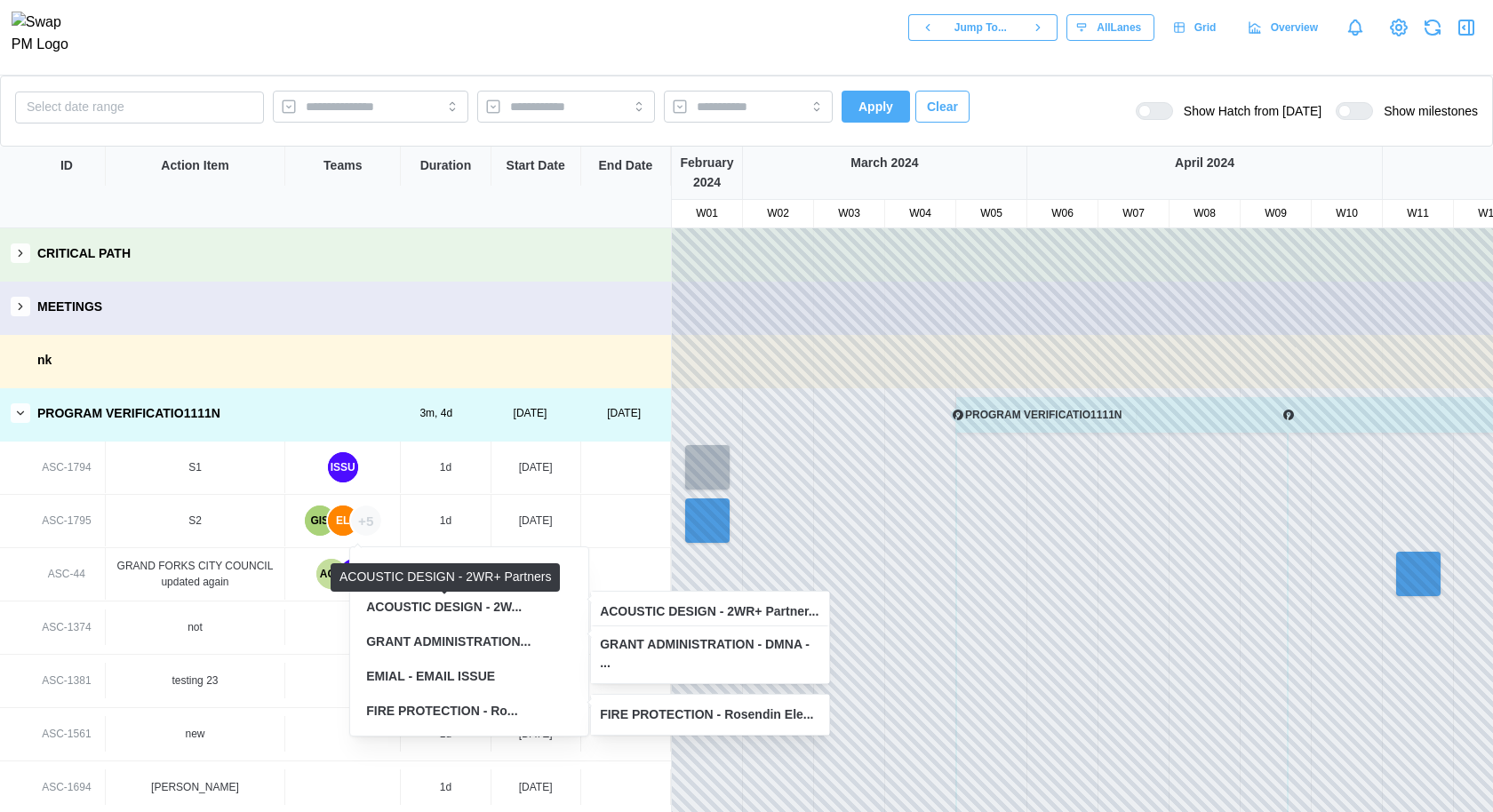
click at [468, 610] on div "ACOUSTIC DESIGN - 2W..." at bounding box center [443, 608] width 155 height 19
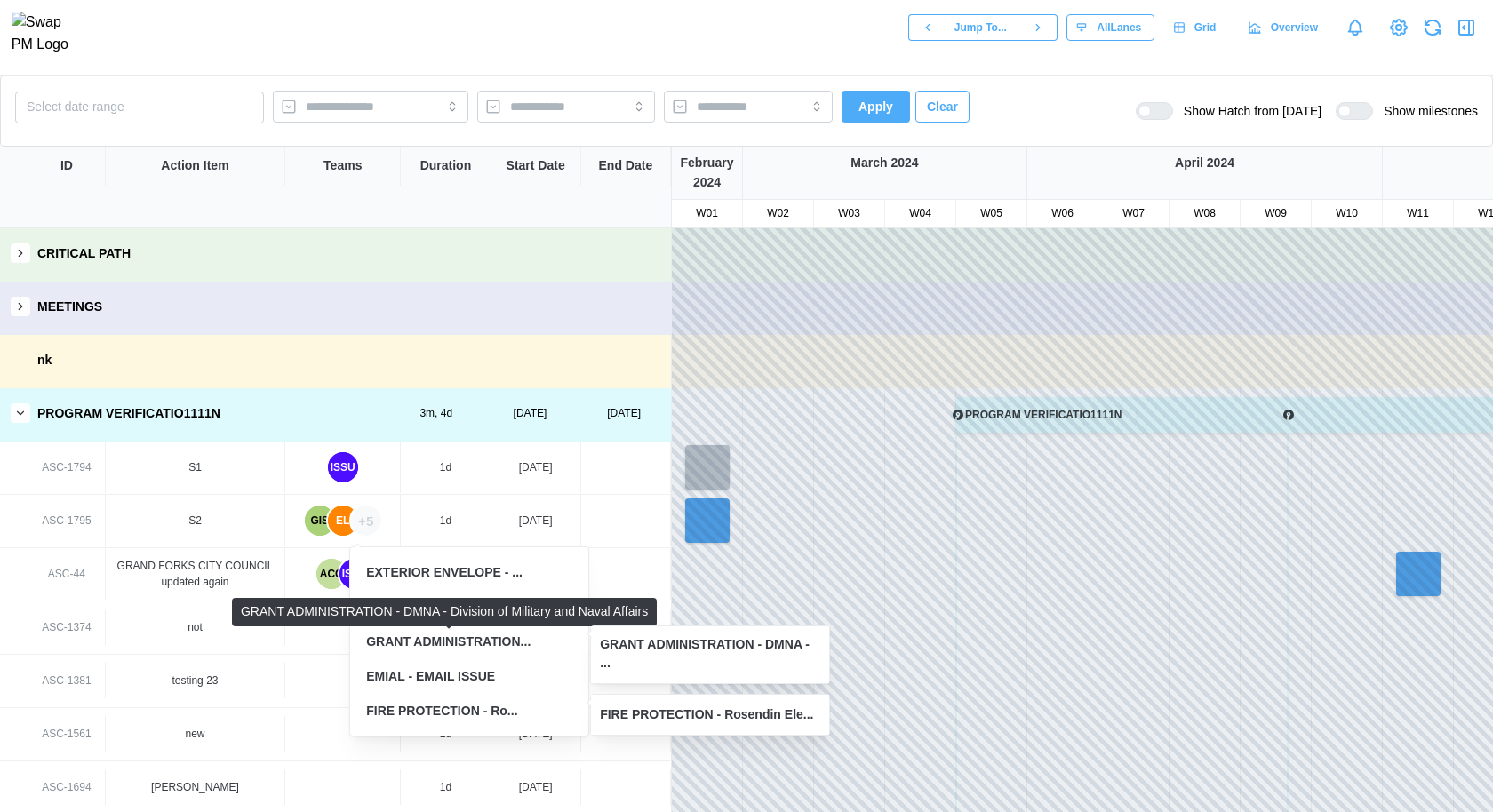
click at [468, 651] on div "GRANT ADMINISTRATION..." at bounding box center [447, 642] width 164 height 19
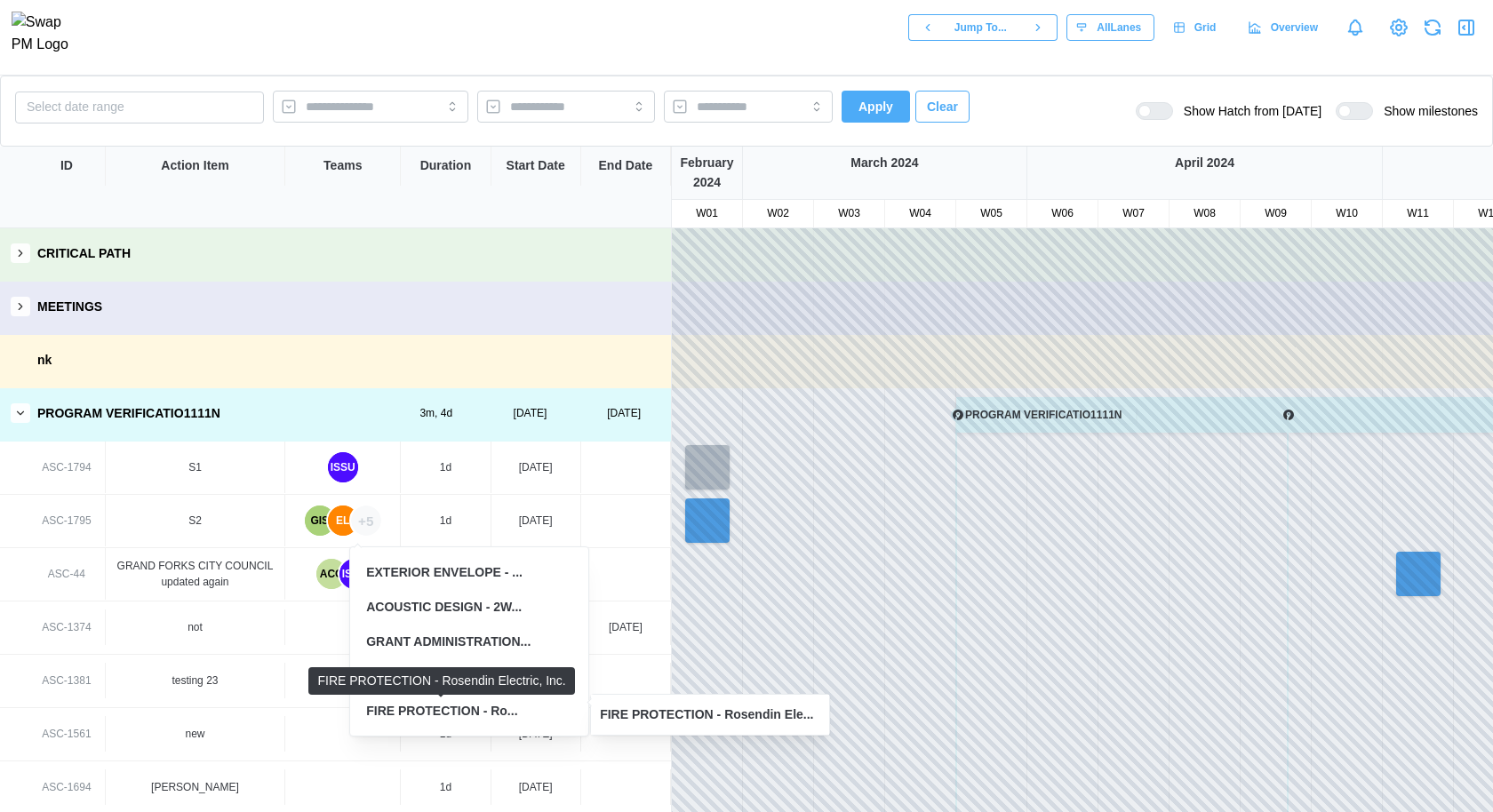
click at [467, 718] on div "FIRE PROTECTION - Ro..." at bounding box center [441, 712] width 151 height 19
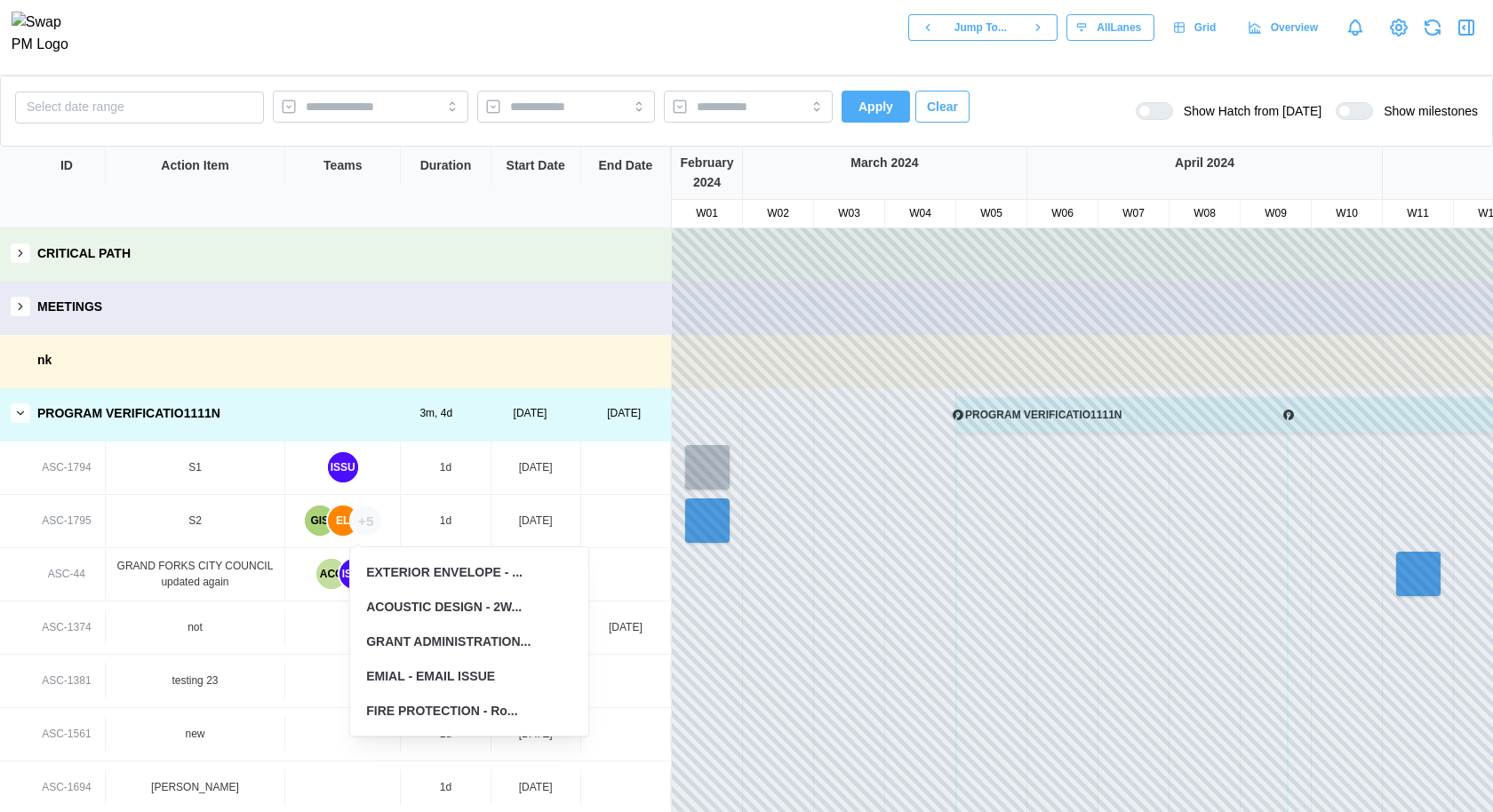
click at [501, 382] on div "nk" at bounding box center [336, 360] width 671 height 50
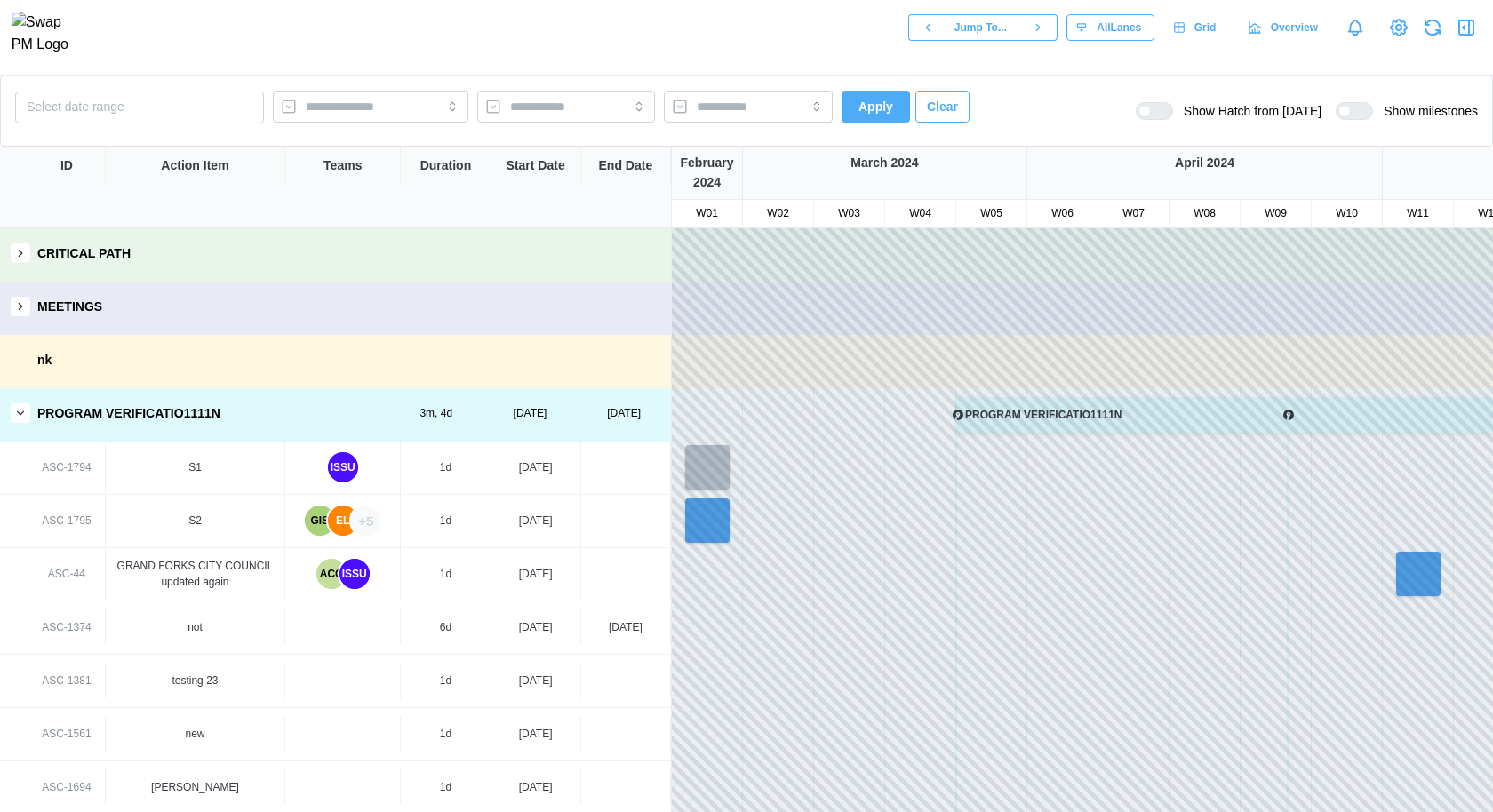
click at [18, 406] on button "button" at bounding box center [20, 413] width 19 height 19
